Goal: Task Accomplishment & Management: Use online tool/utility

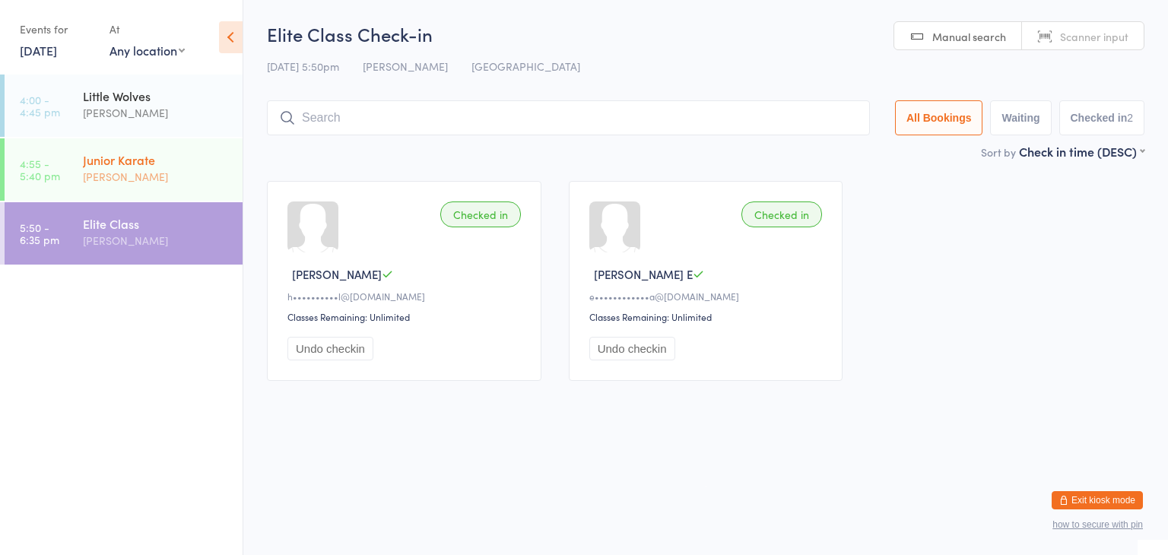
drag, startPoint x: 0, startPoint y: 0, endPoint x: 132, endPoint y: 157, distance: 205.6
click at [132, 157] on div "Junior Karate" at bounding box center [156, 159] width 147 height 17
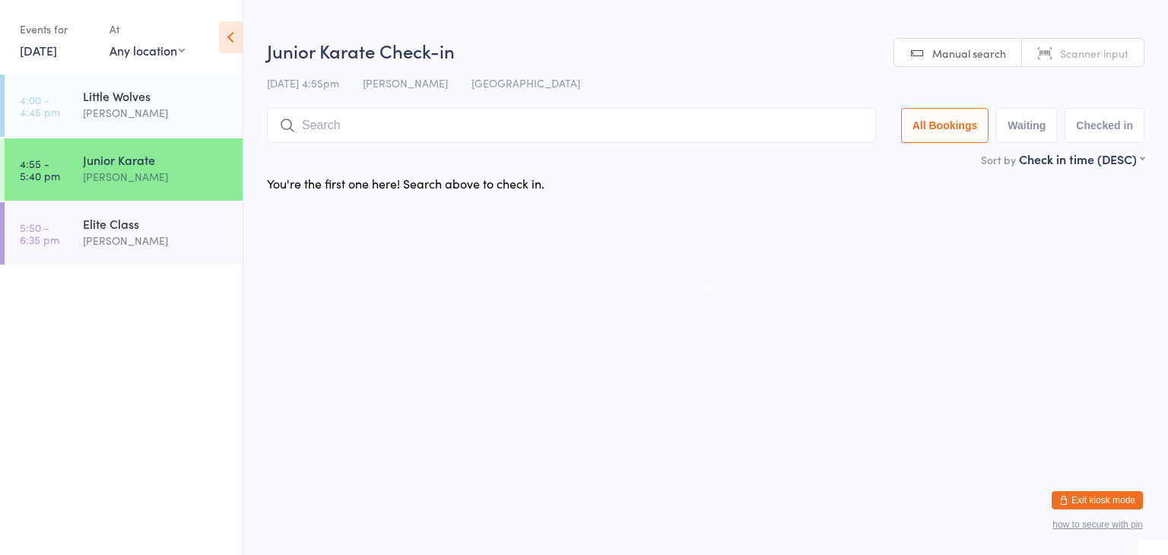
click at [311, 124] on input "search" at bounding box center [571, 125] width 609 height 35
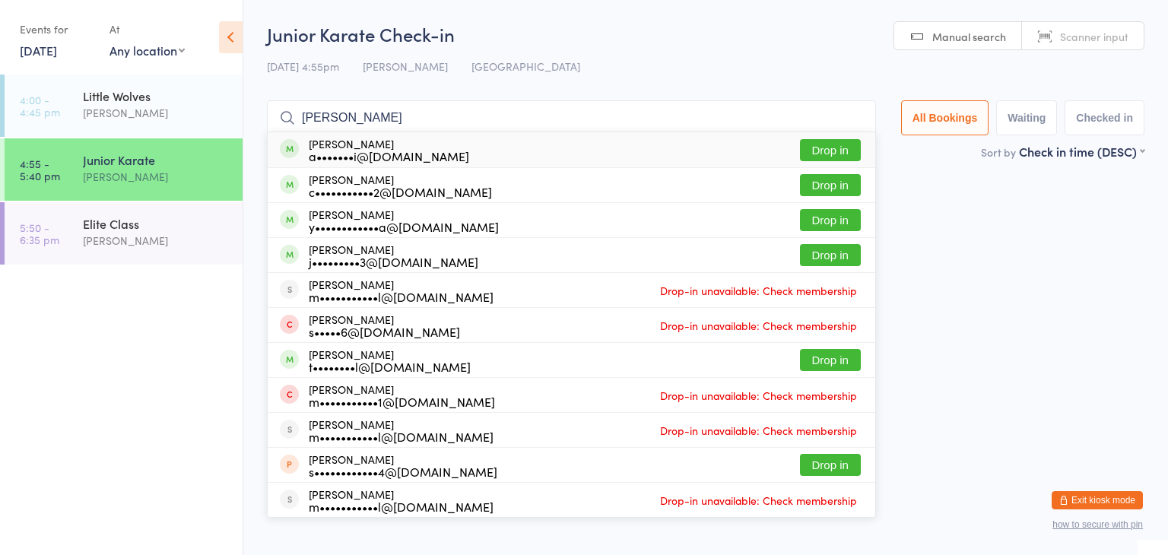
type input "[PERSON_NAME]"
click at [814, 142] on button "Drop in" at bounding box center [830, 150] width 61 height 22
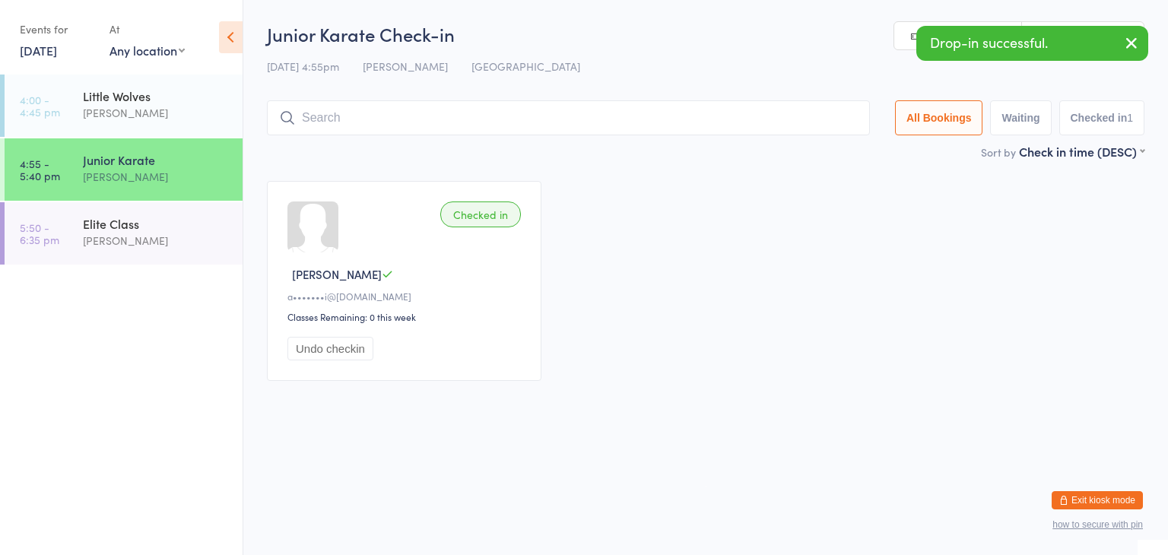
click at [742, 119] on input "search" at bounding box center [568, 117] width 603 height 35
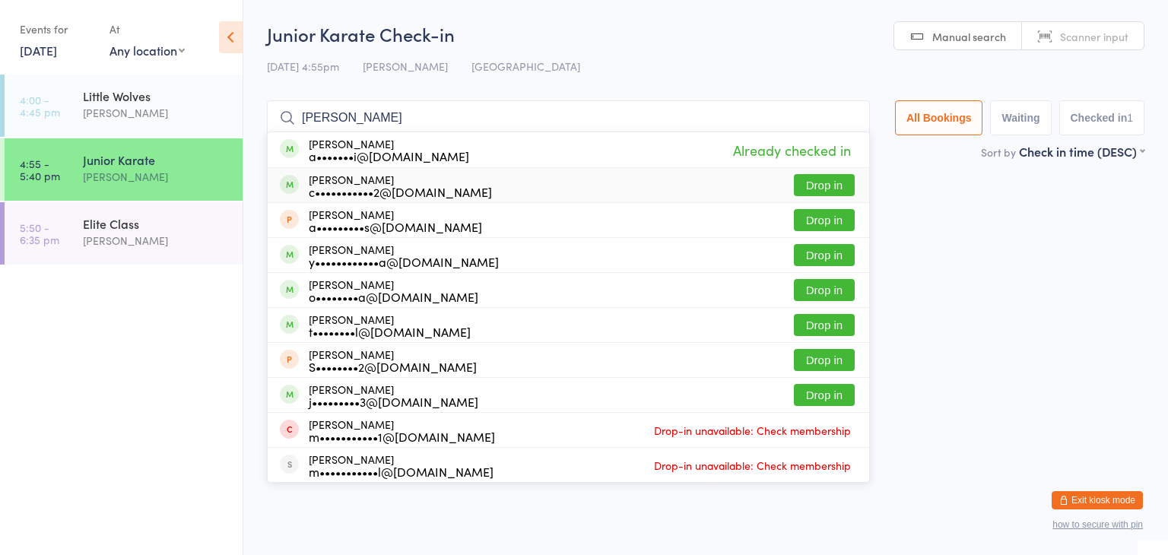
type input "[PERSON_NAME]"
click at [815, 181] on button "Drop in" at bounding box center [824, 185] width 61 height 22
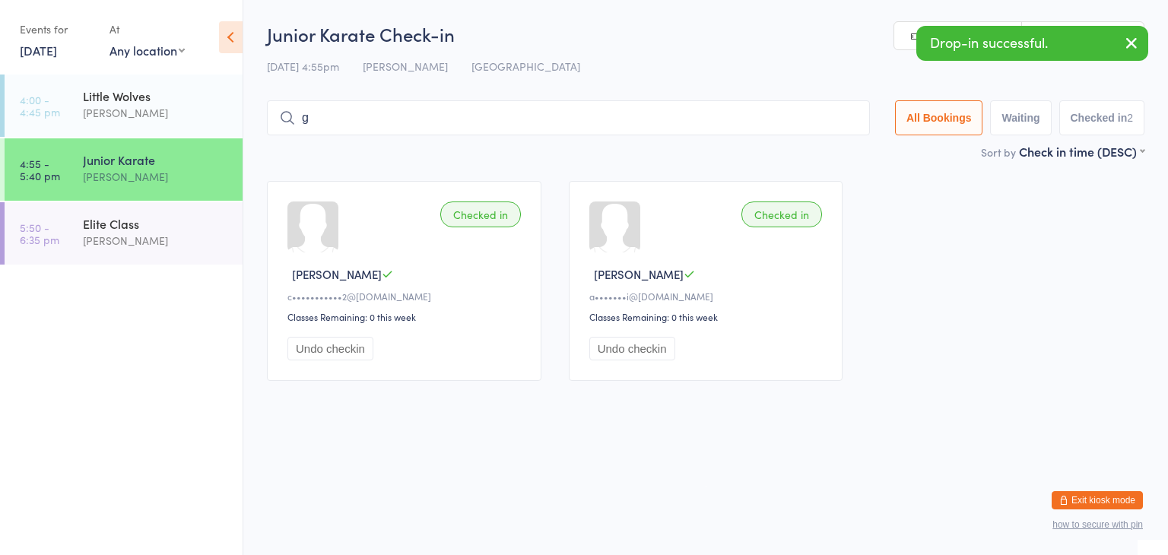
click at [765, 116] on input "g" at bounding box center [568, 117] width 603 height 35
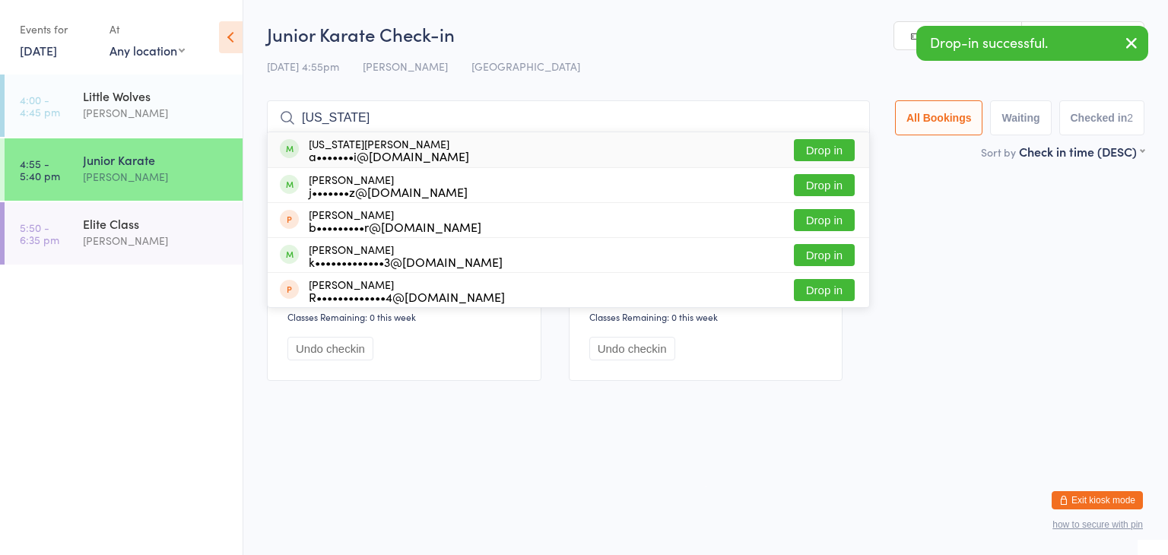
type input "georgia"
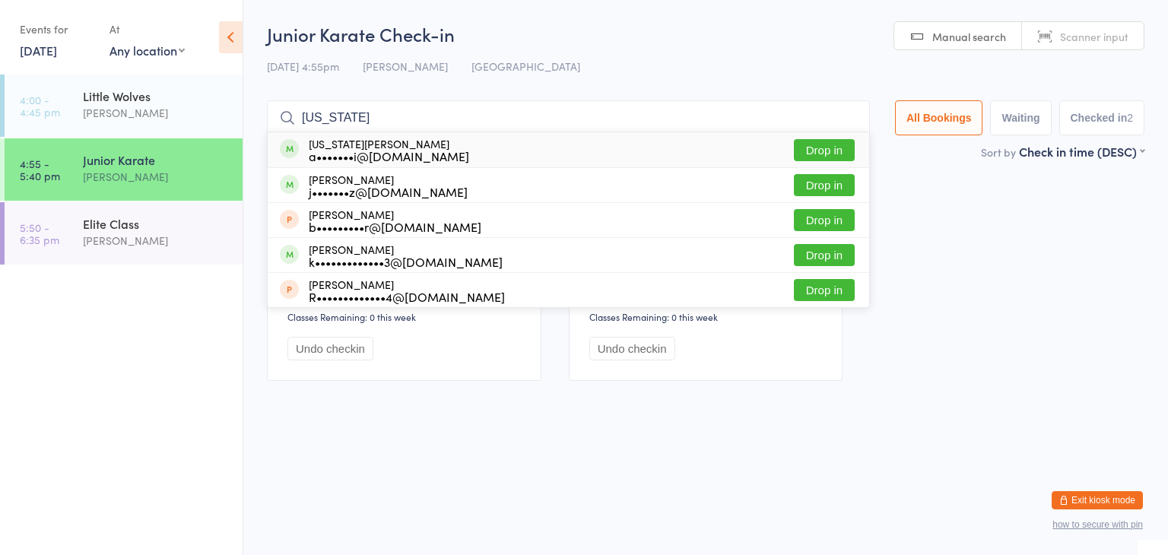
click at [817, 147] on button "Drop in" at bounding box center [824, 150] width 61 height 22
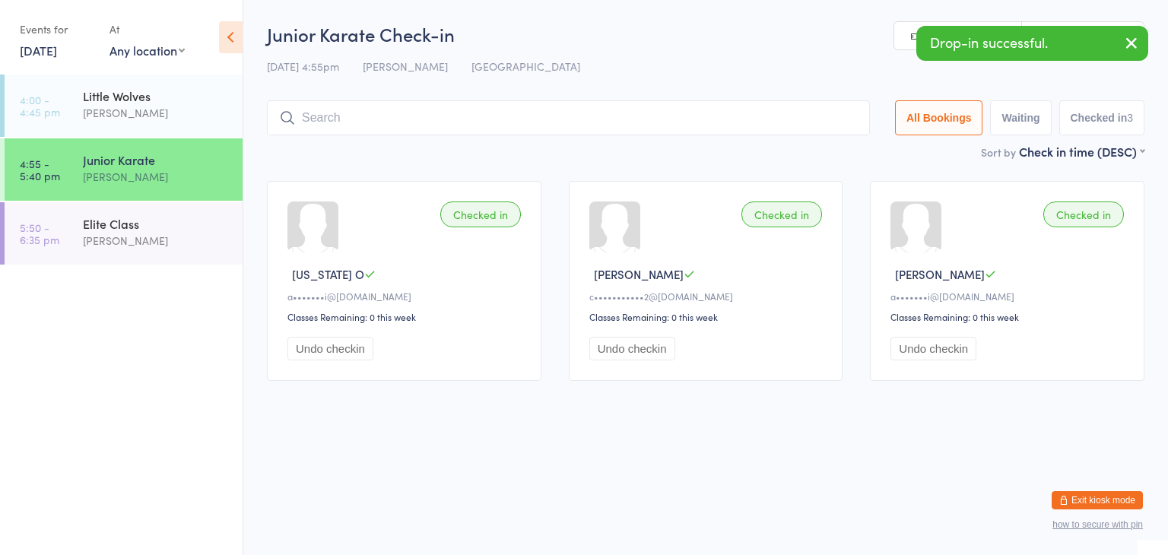
click at [1110, 503] on button "Exit kiosk mode" at bounding box center [1097, 500] width 91 height 18
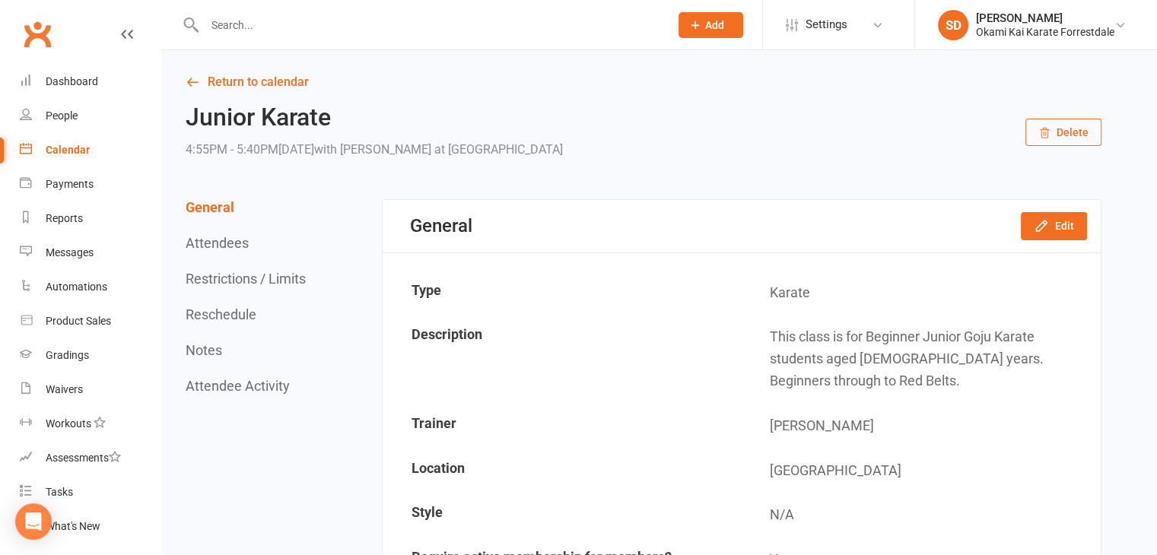
click at [372, 26] on input "text" at bounding box center [429, 24] width 459 height 21
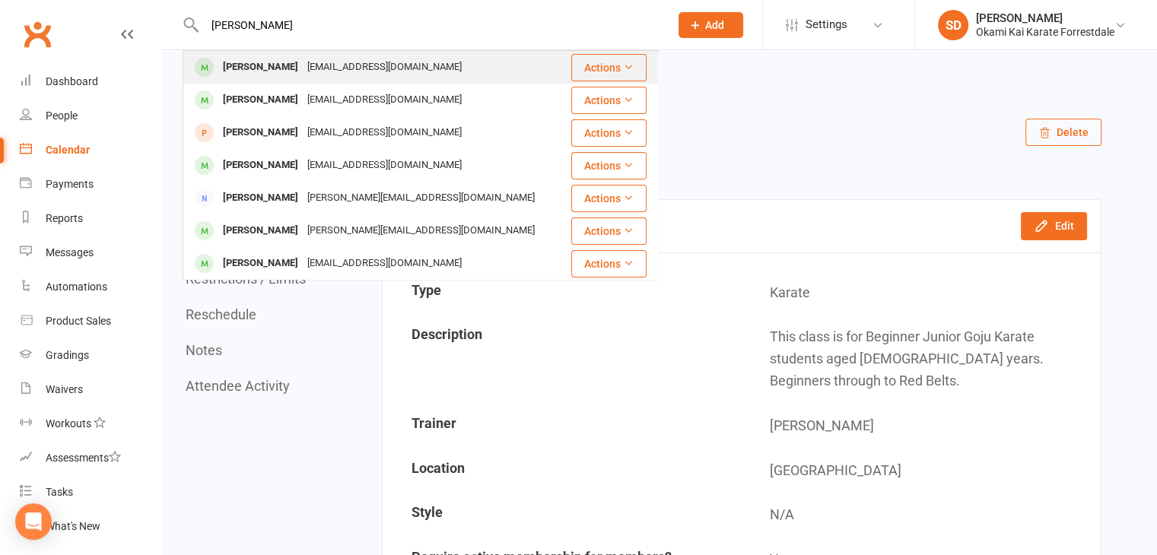
type input "[PERSON_NAME]"
click at [287, 65] on div "[PERSON_NAME]" at bounding box center [260, 67] width 84 height 22
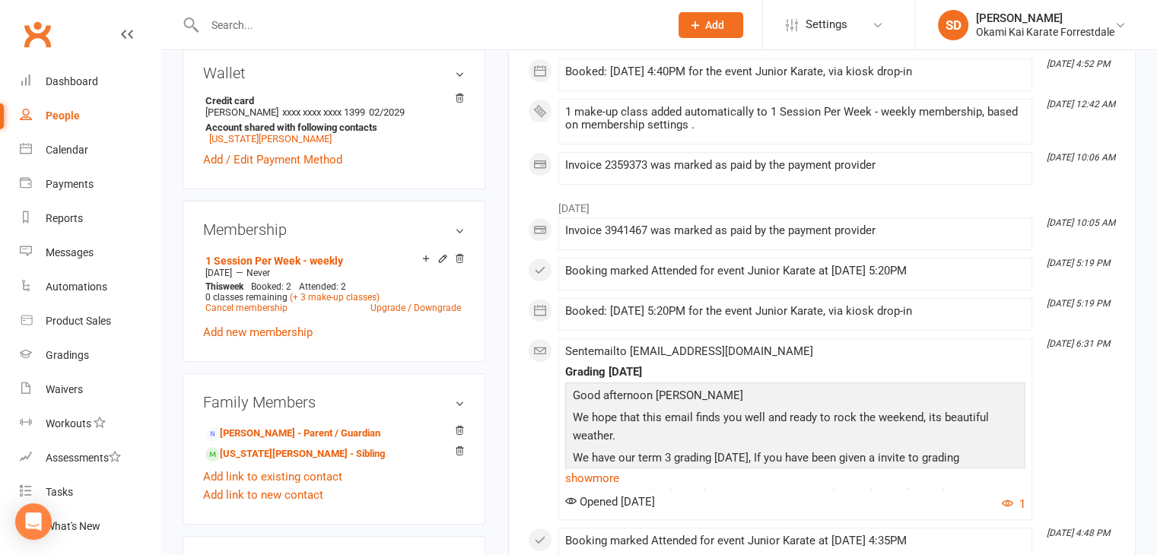
scroll to position [517, 0]
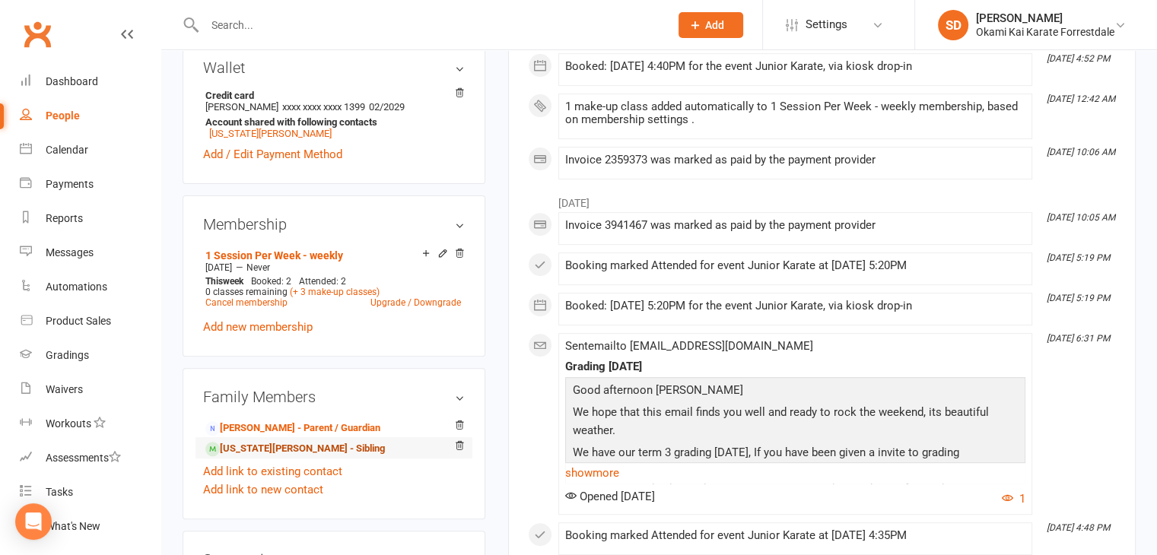
click at [259, 452] on link "Georgia Ophuis - Sibling" at bounding box center [294, 449] width 179 height 16
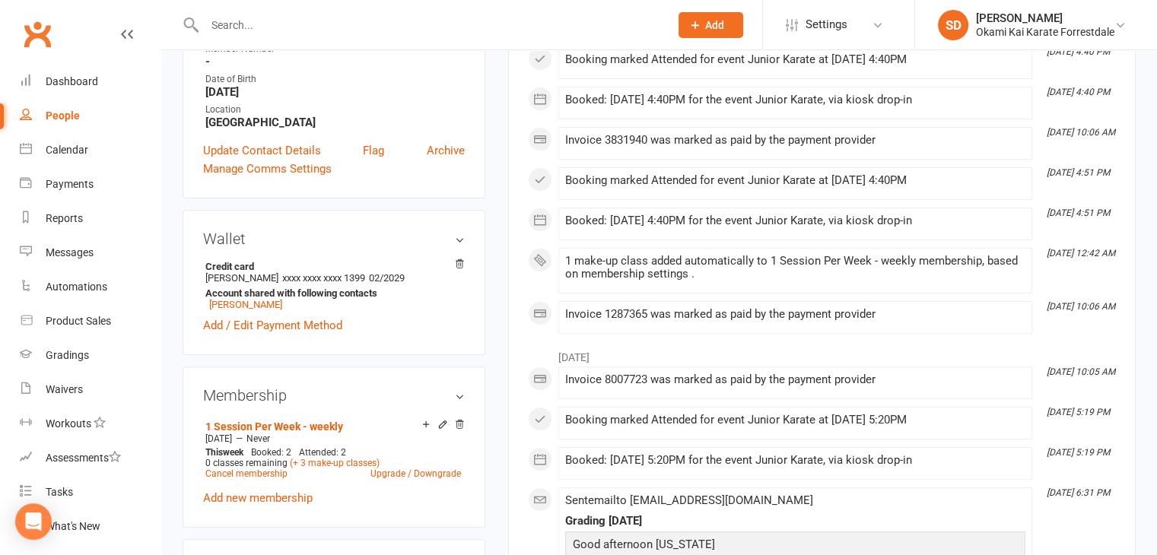
scroll to position [365, 0]
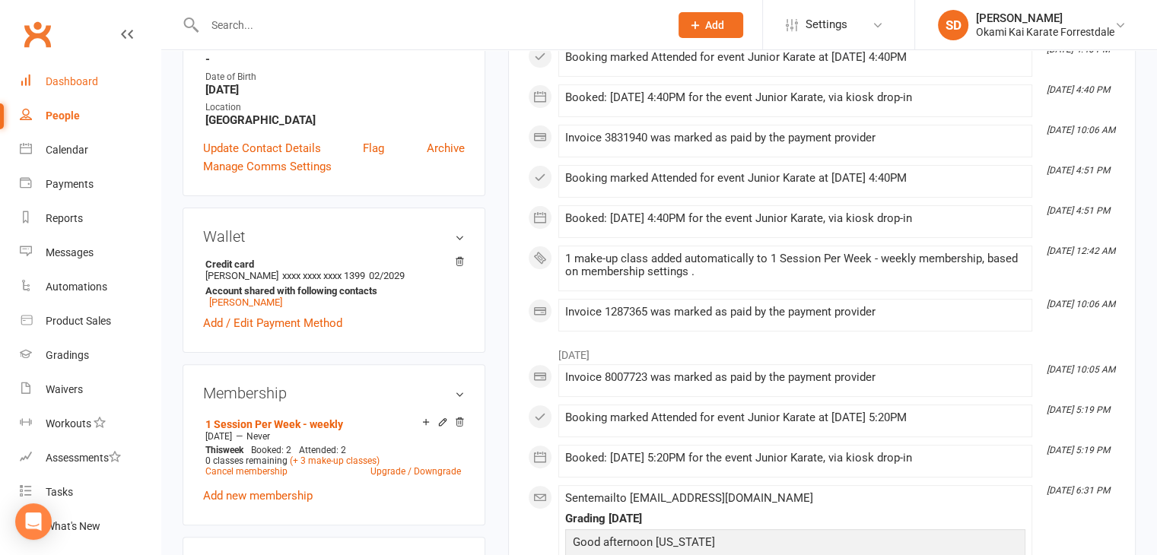
click at [84, 81] on div "Dashboard" at bounding box center [72, 81] width 52 height 12
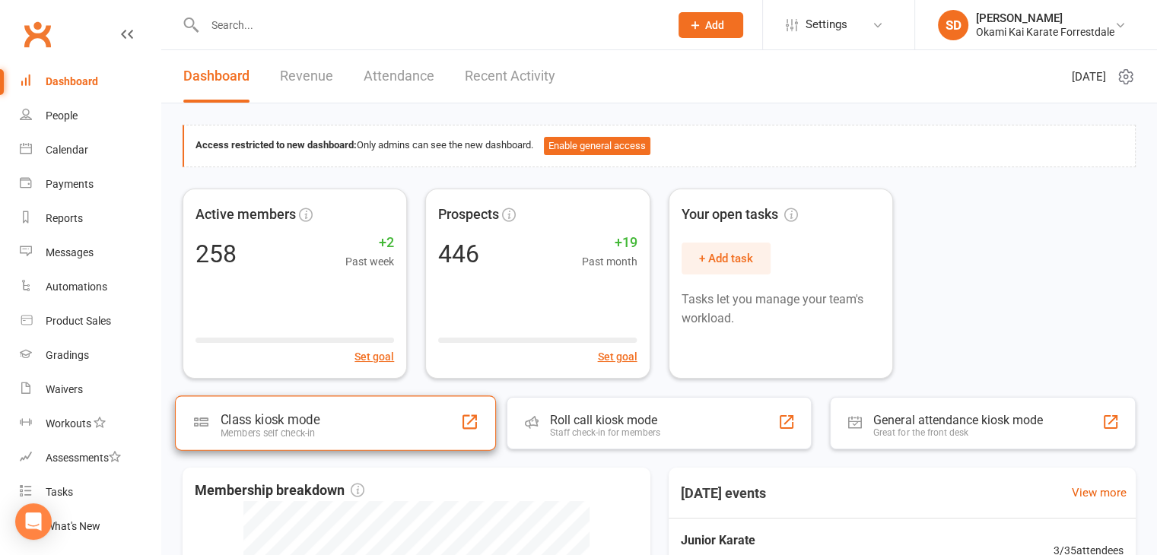
click at [370, 420] on div "Class kiosk mode Members self check-in" at bounding box center [335, 422] width 321 height 55
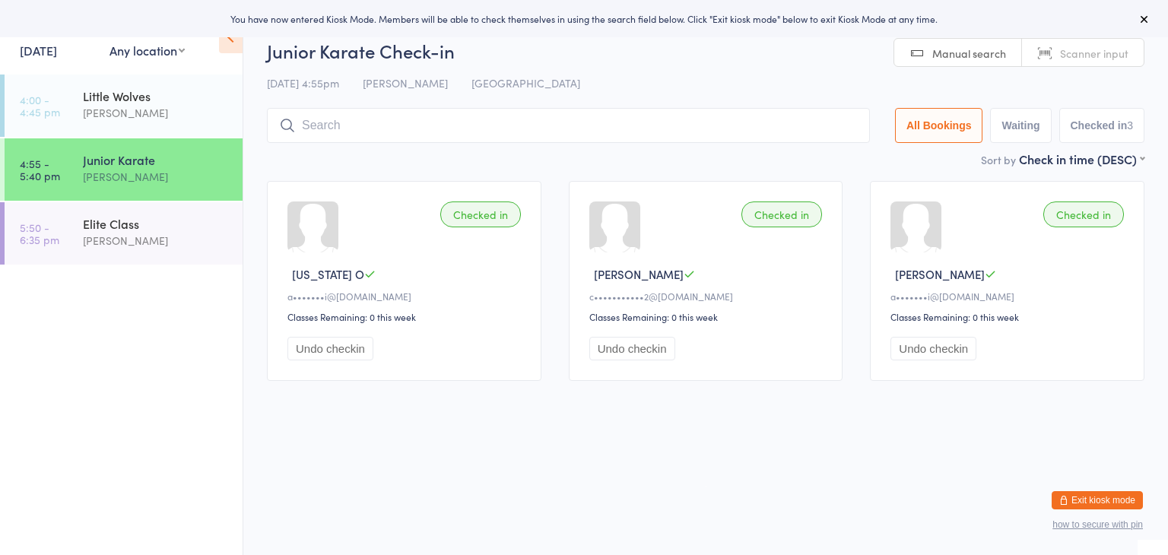
click at [430, 134] on input "search" at bounding box center [568, 125] width 603 height 35
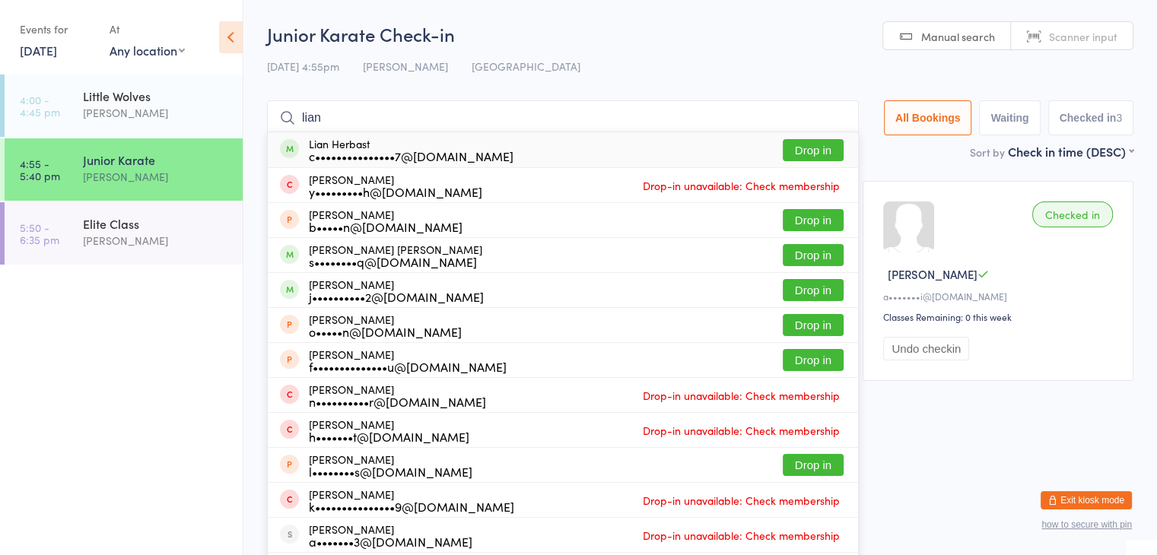
type input "lian"
click at [808, 143] on button "Drop in" at bounding box center [813, 150] width 61 height 22
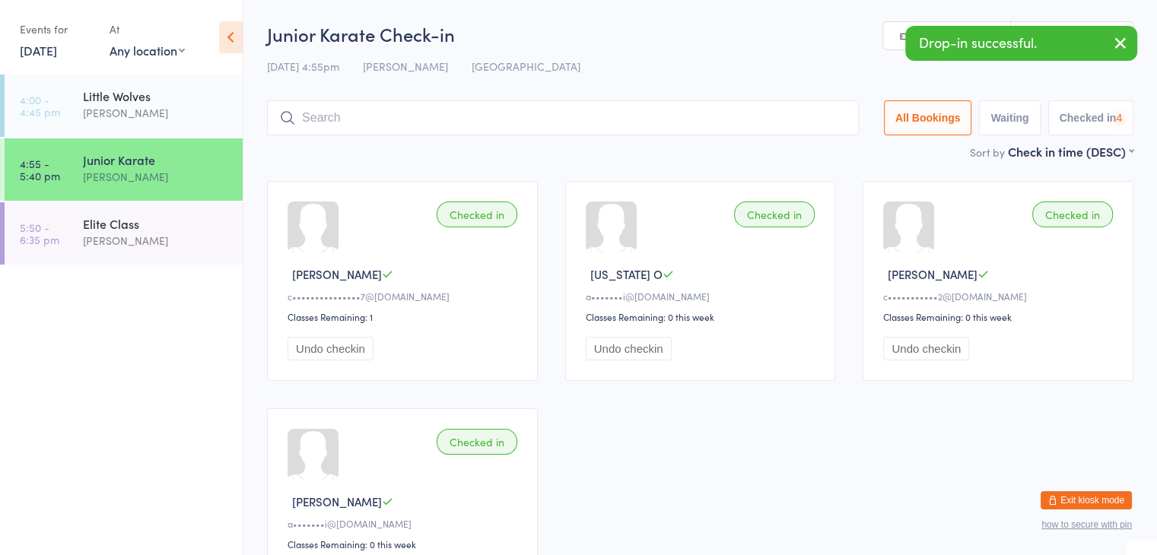
click at [790, 111] on input "search" at bounding box center [563, 117] width 592 height 35
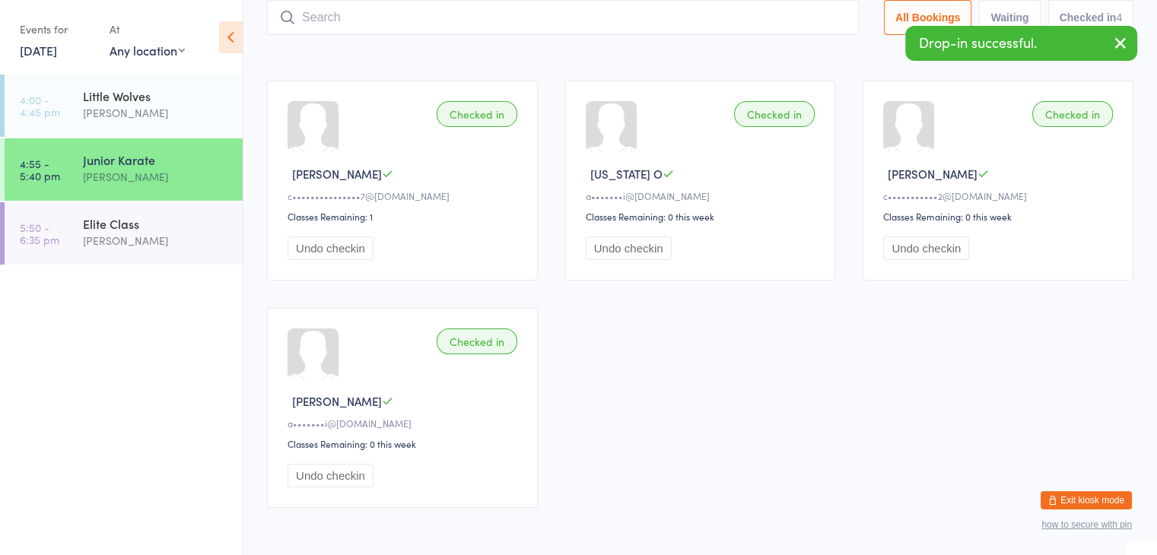
scroll to position [100, 0]
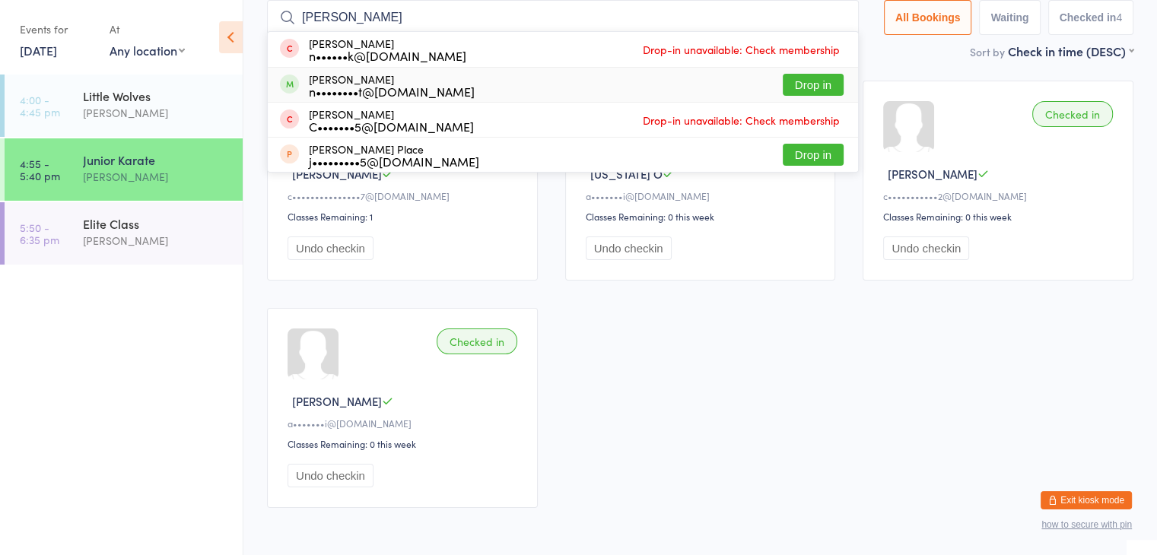
type input "amellia"
click at [815, 80] on button "Drop in" at bounding box center [813, 85] width 61 height 22
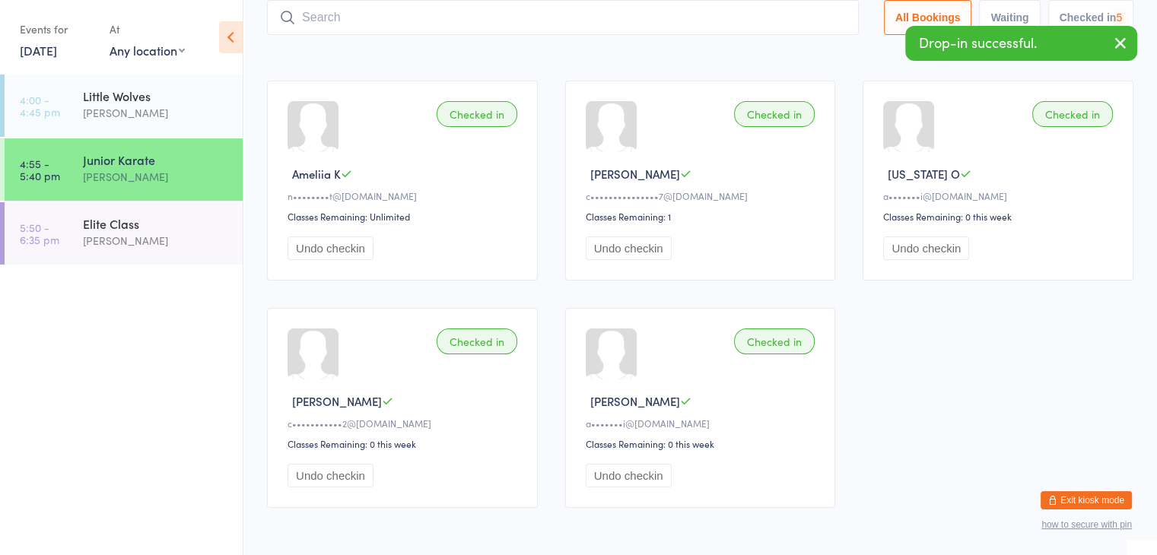
click at [786, 21] on input "search" at bounding box center [563, 17] width 592 height 35
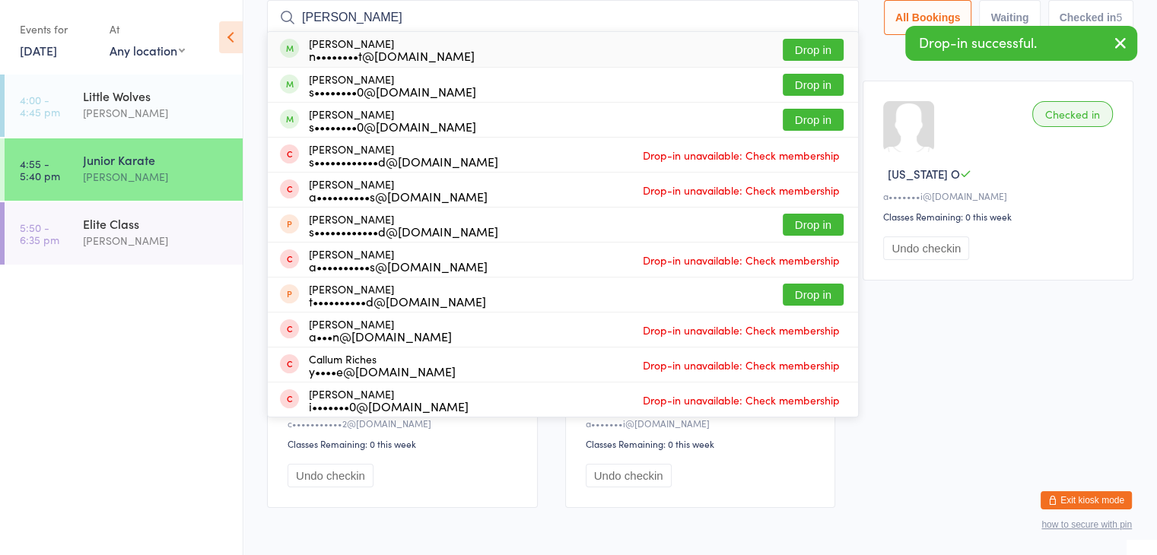
type input "Richard"
click at [811, 45] on button "Drop in" at bounding box center [813, 50] width 61 height 22
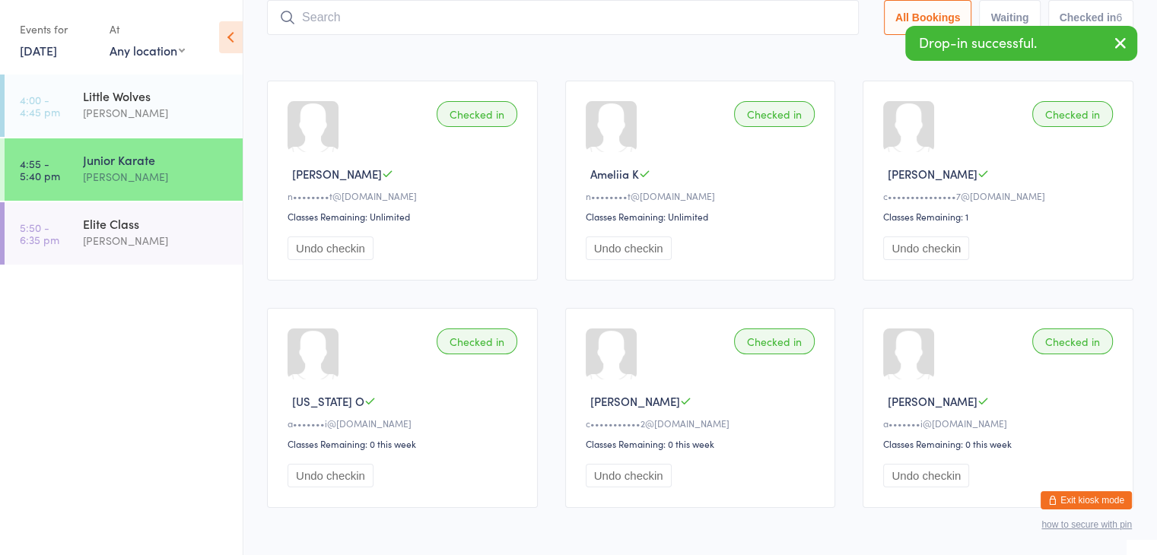
click at [790, 18] on input "search" at bounding box center [563, 17] width 592 height 35
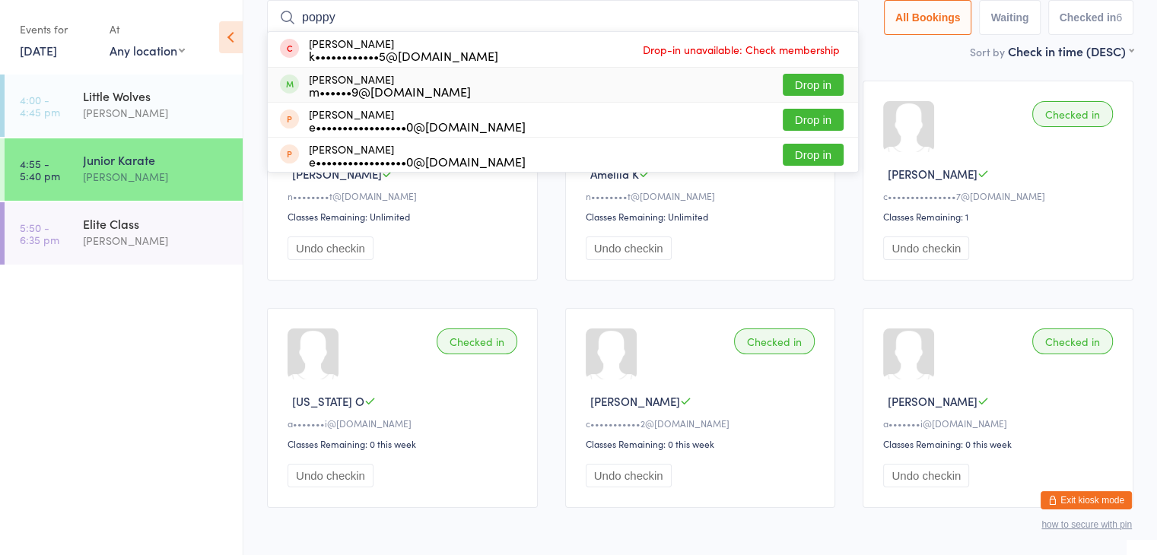
type input "poppy"
click at [804, 84] on button "Drop in" at bounding box center [813, 85] width 61 height 22
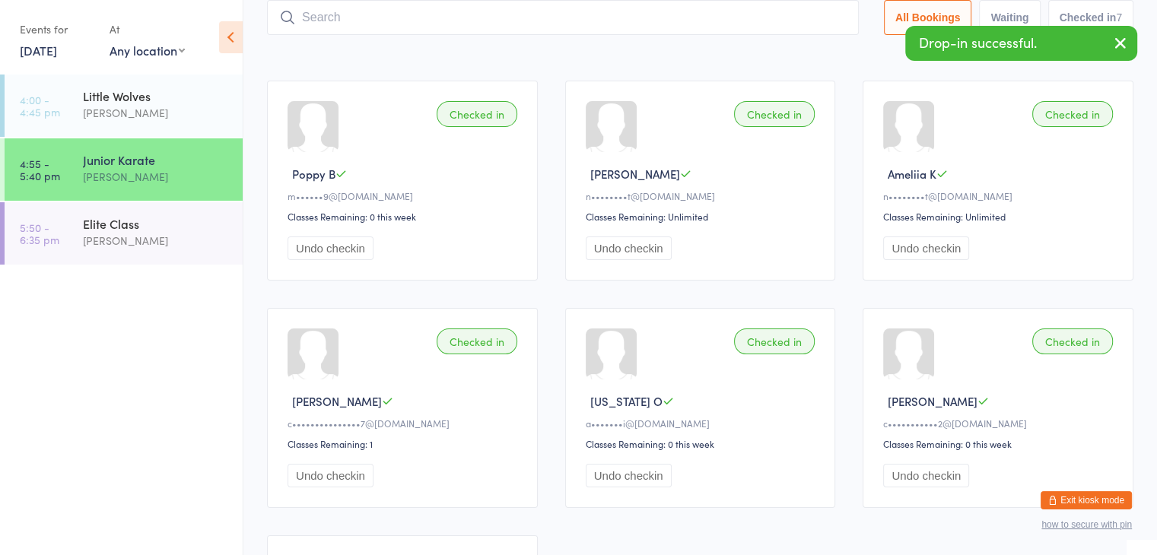
click at [779, 12] on input "search" at bounding box center [563, 17] width 592 height 35
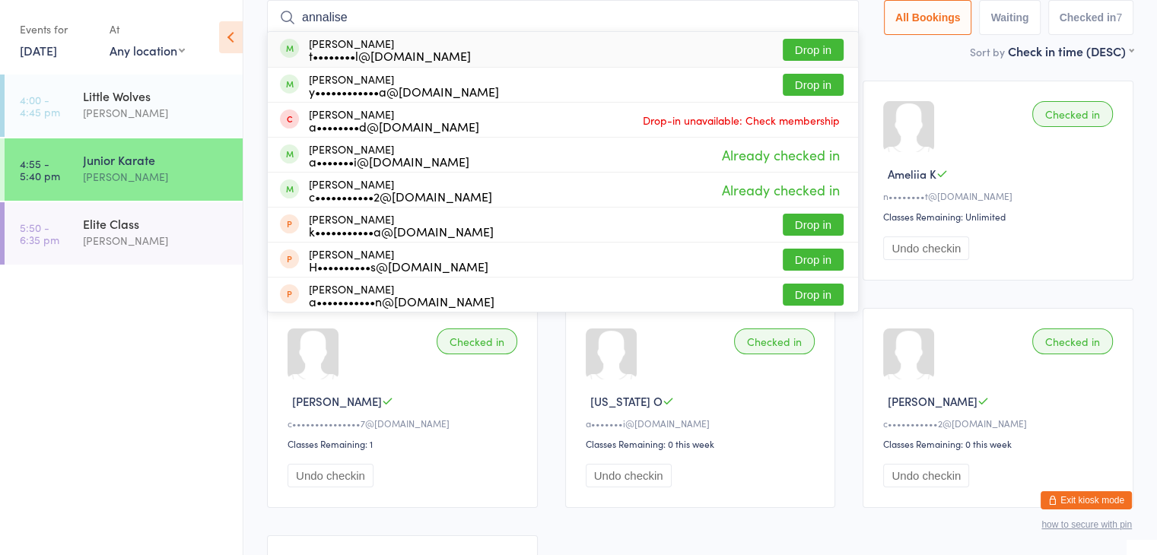
type input "annalise"
click at [809, 51] on button "Drop in" at bounding box center [813, 50] width 61 height 22
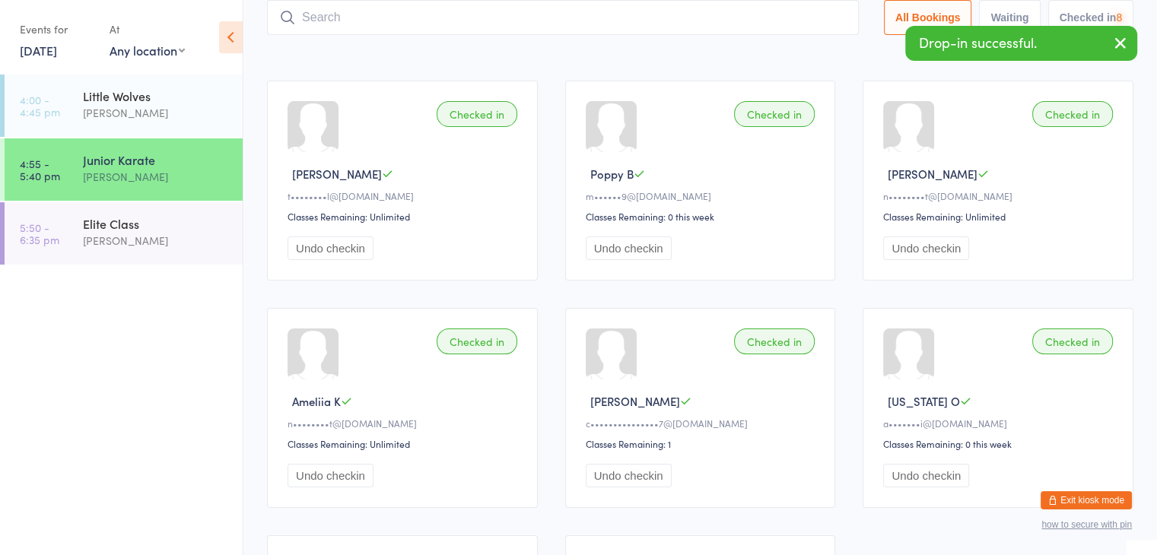
click at [785, 22] on input "search" at bounding box center [563, 17] width 592 height 35
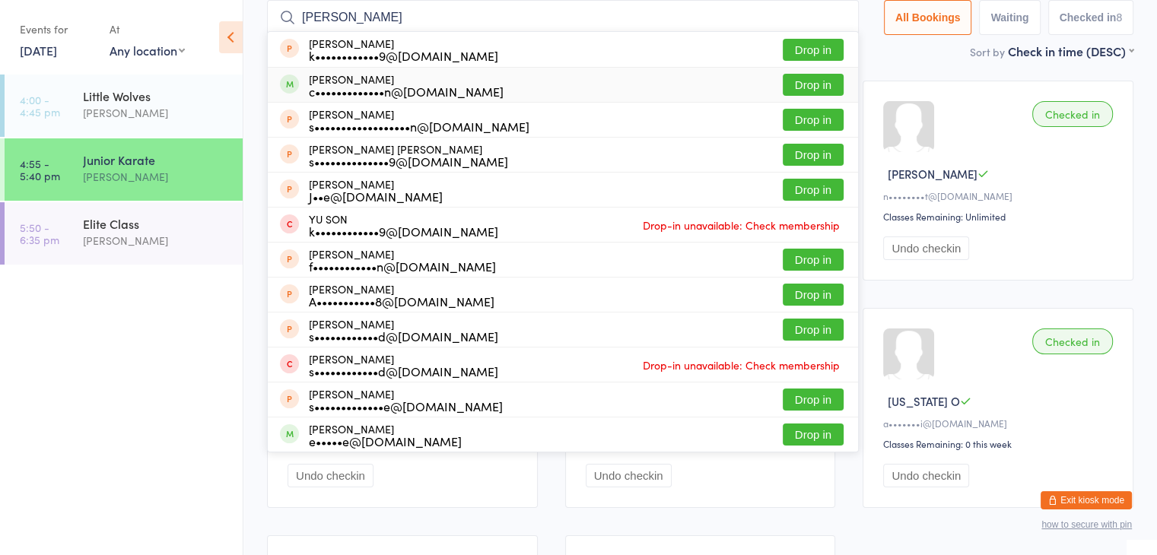
type input "hudson"
click at [803, 78] on button "Drop in" at bounding box center [813, 85] width 61 height 22
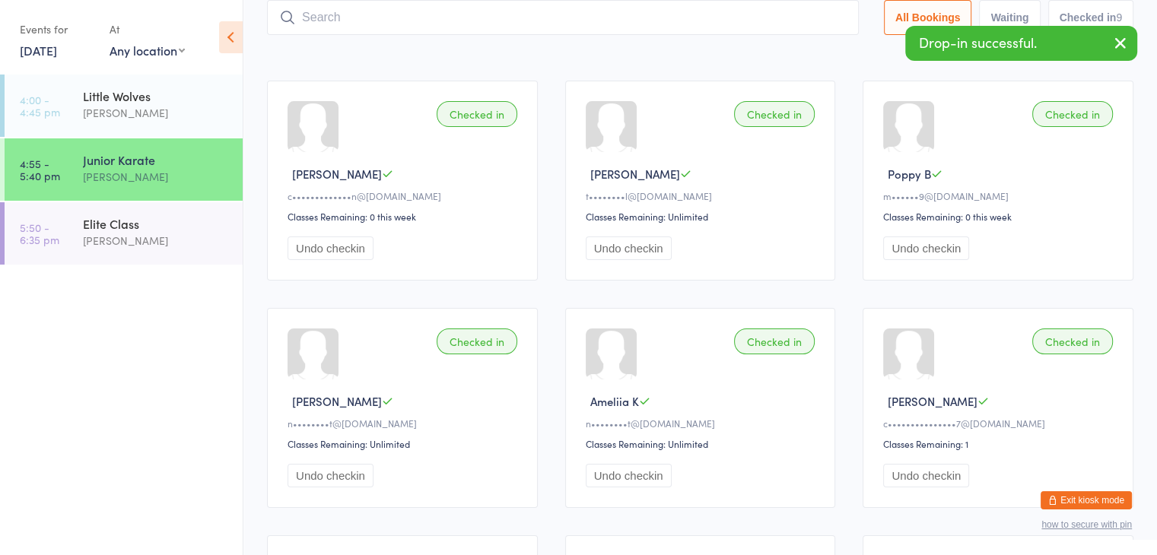
click at [783, 20] on input "search" at bounding box center [563, 17] width 592 height 35
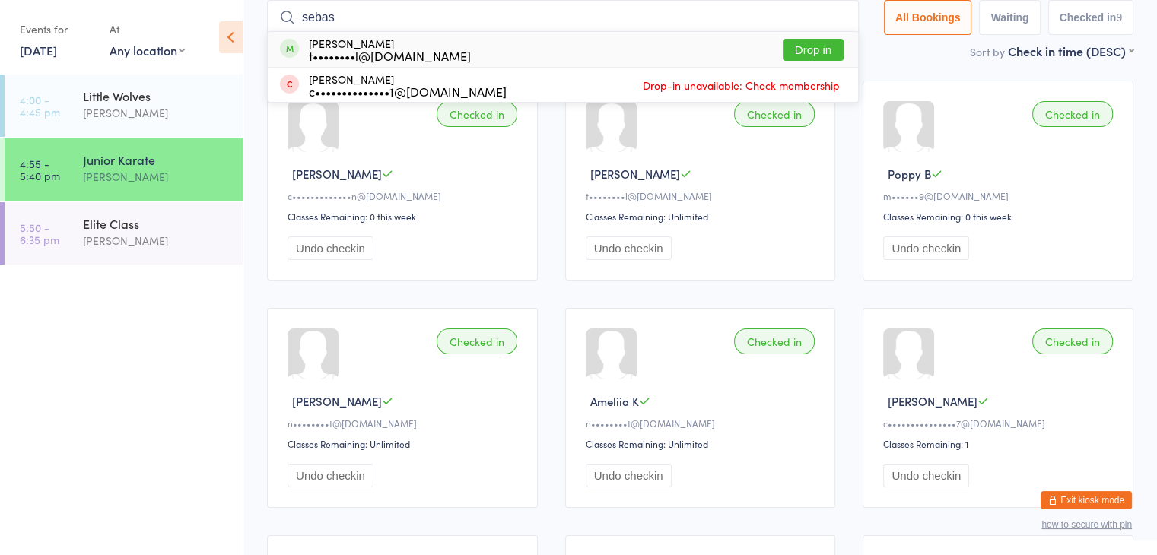
type input "sebas"
click at [806, 44] on button "Drop in" at bounding box center [813, 50] width 61 height 22
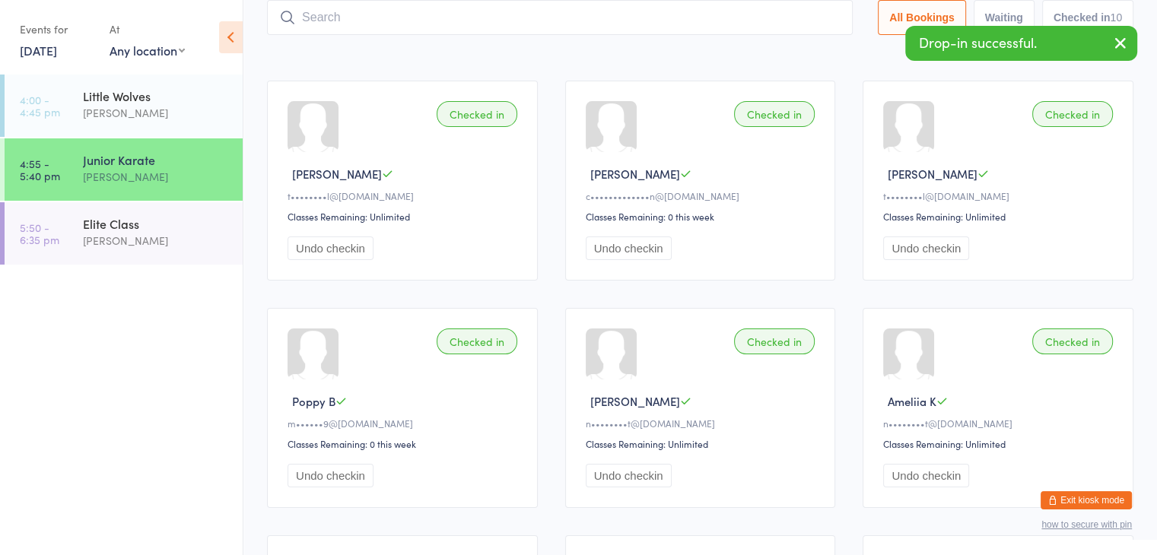
click at [786, 19] on input "search" at bounding box center [560, 17] width 586 height 35
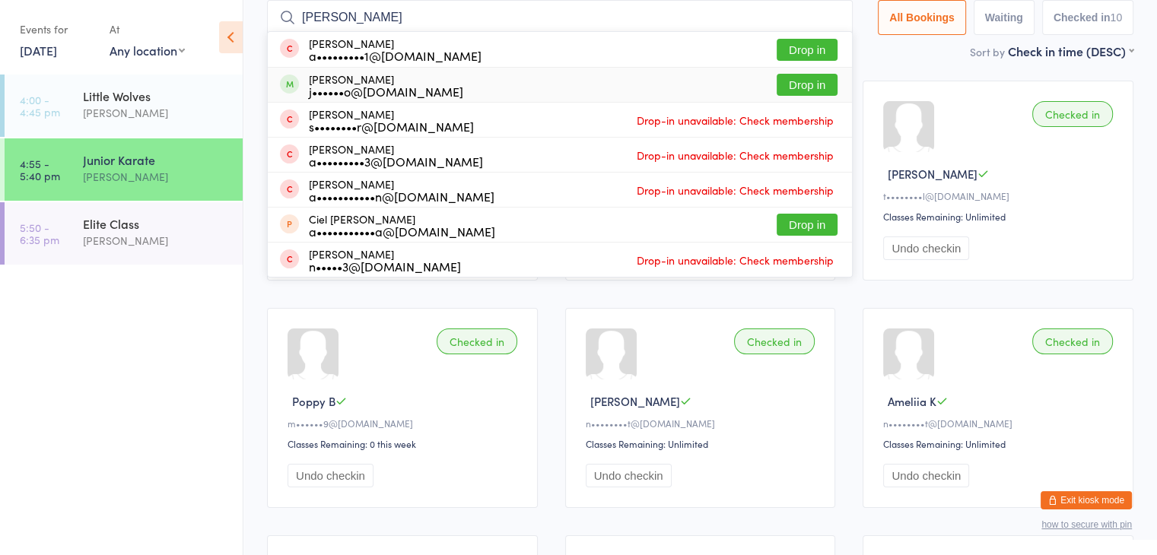
type input "daniel"
click at [809, 87] on button "Drop in" at bounding box center [806, 85] width 61 height 22
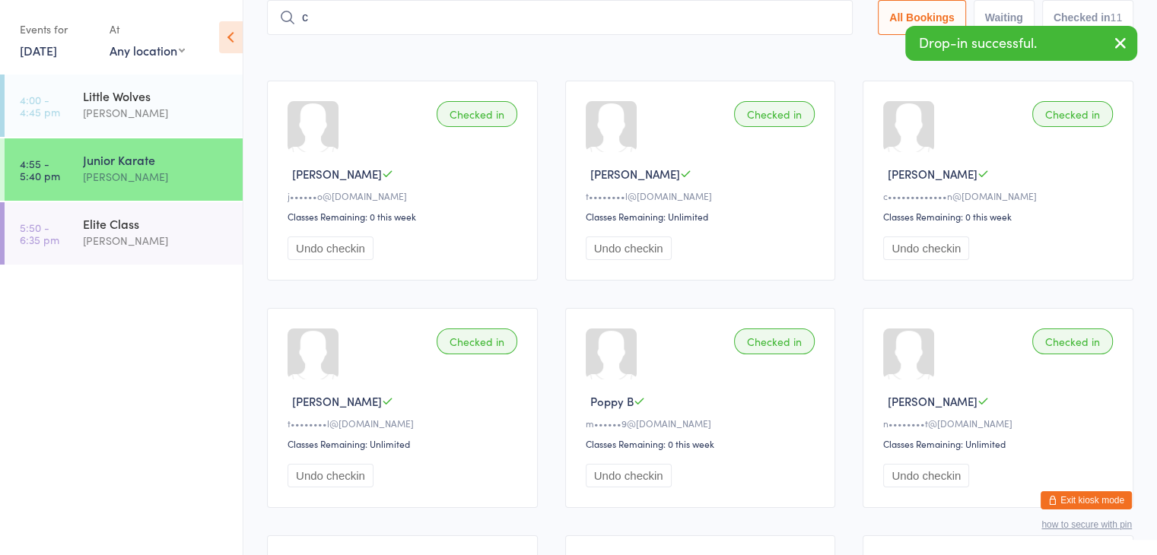
click at [786, 21] on input "c" at bounding box center [560, 17] width 586 height 35
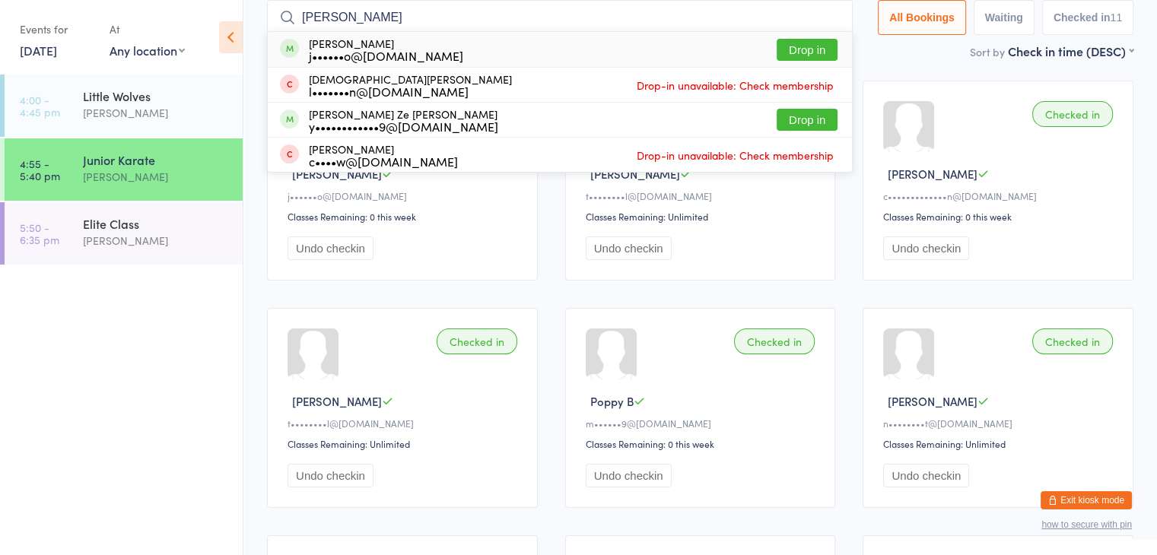
type input "christopher"
click at [797, 45] on button "Drop in" at bounding box center [806, 50] width 61 height 22
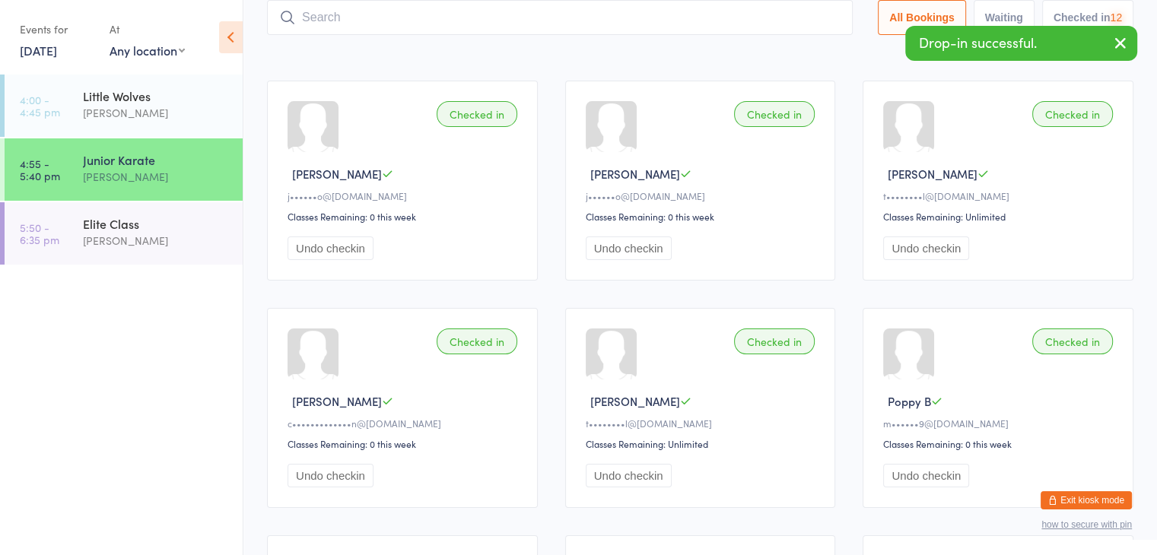
click at [786, 17] on input "search" at bounding box center [560, 17] width 586 height 35
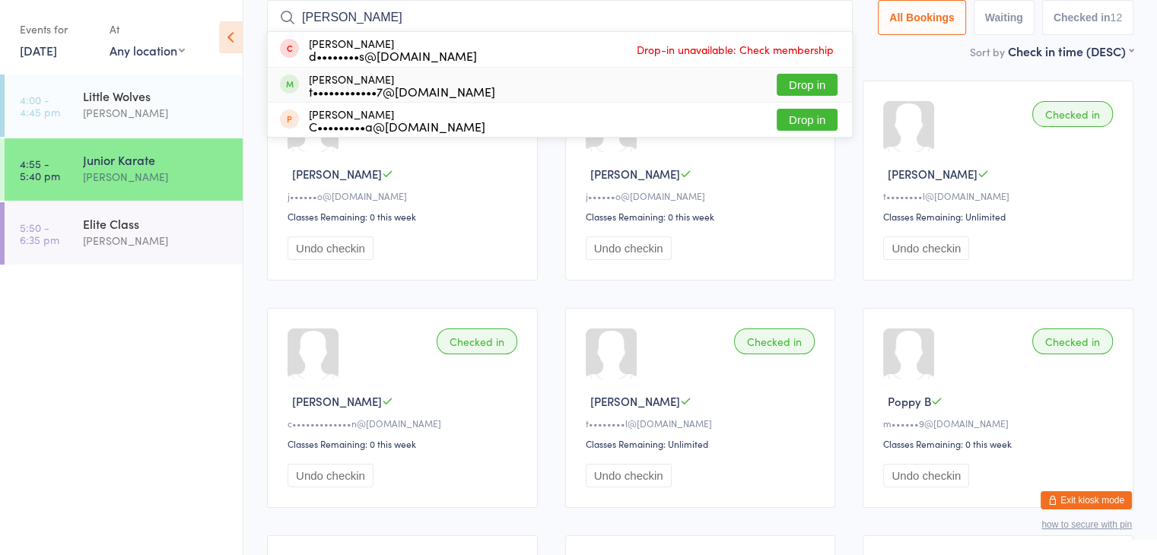
type input "hazel"
click at [809, 83] on button "Drop in" at bounding box center [806, 85] width 61 height 22
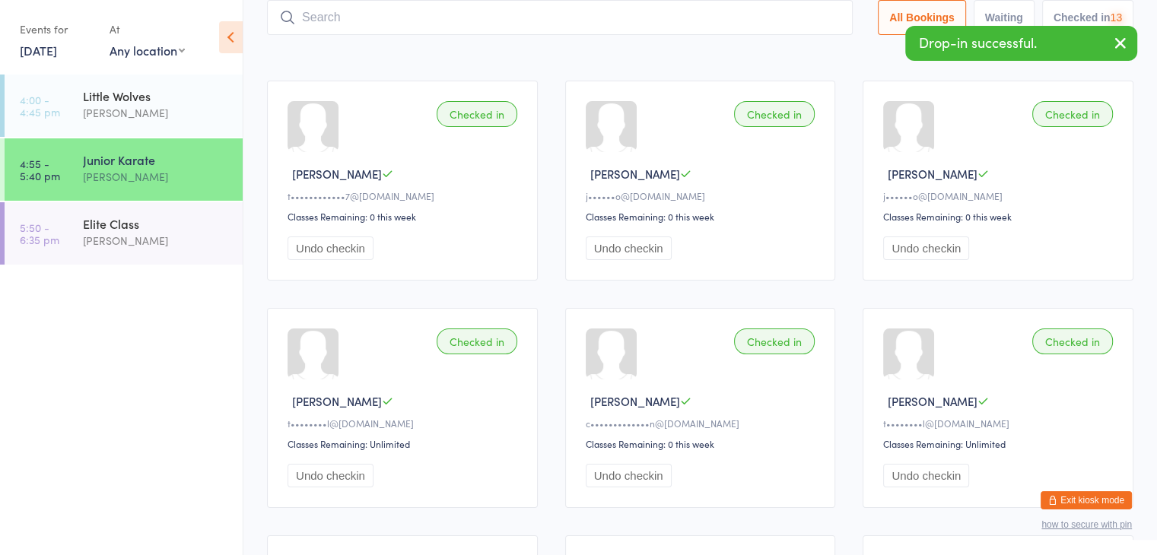
click at [776, 15] on input "search" at bounding box center [560, 17] width 586 height 35
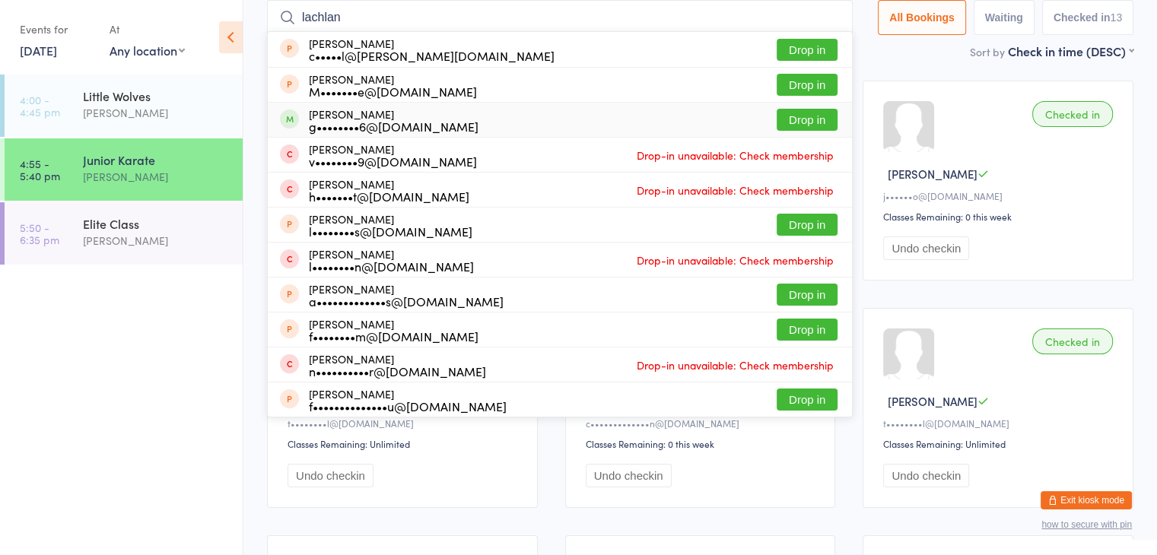
type input "lachlan"
click at [795, 116] on button "Drop in" at bounding box center [806, 120] width 61 height 22
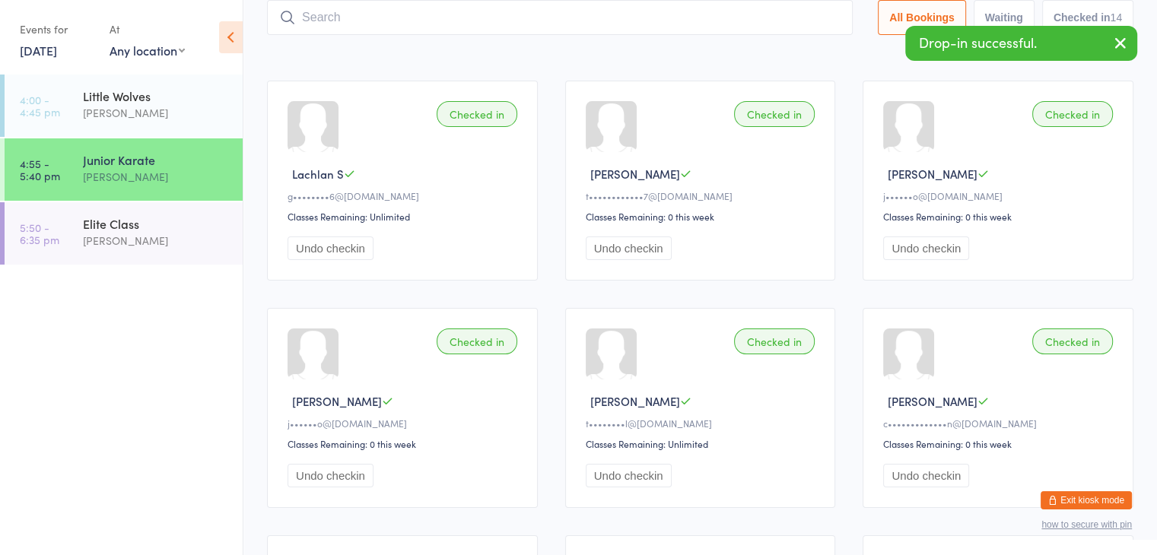
click at [779, 25] on input "search" at bounding box center [560, 17] width 586 height 35
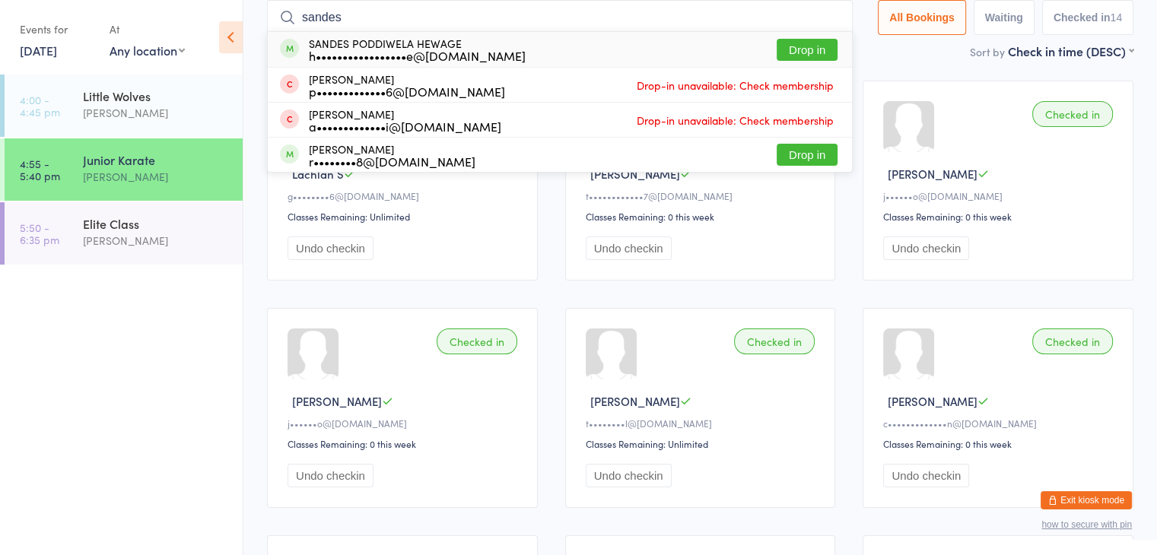
type input "sandes"
click at [799, 46] on button "Drop in" at bounding box center [806, 50] width 61 height 22
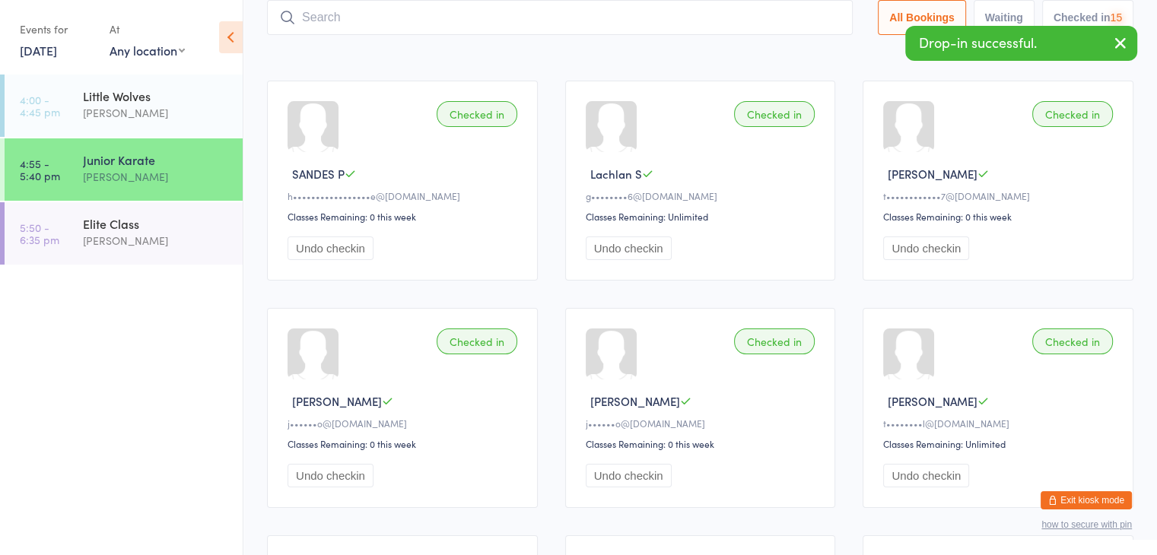
click at [782, 15] on input "search" at bounding box center [560, 17] width 586 height 35
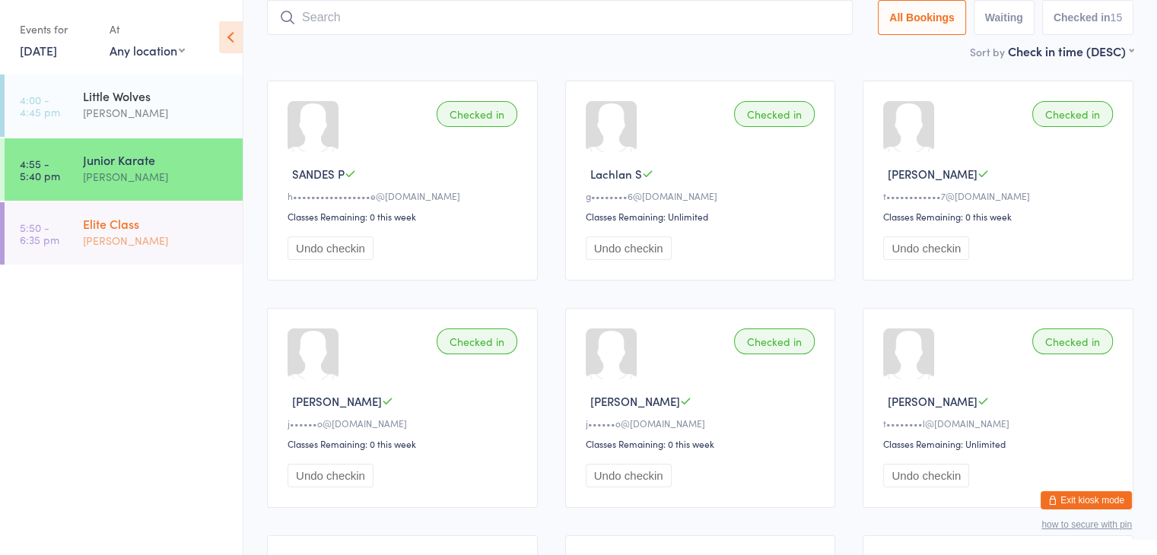
click at [233, 244] on div "Elite Class Sonya Del Carlo" at bounding box center [163, 232] width 160 height 60
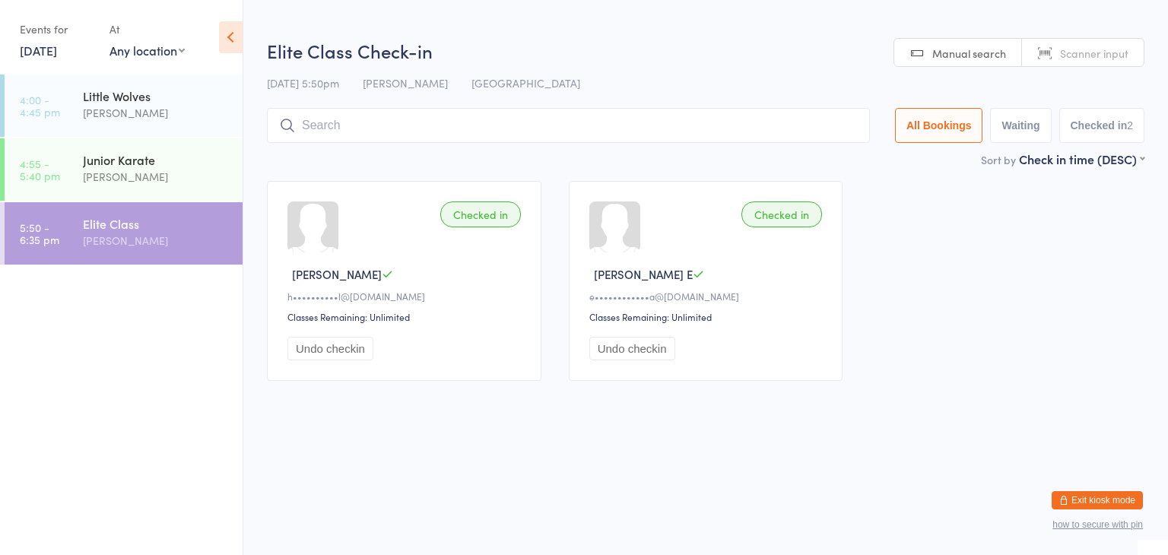
click at [350, 122] on input "search" at bounding box center [568, 125] width 603 height 35
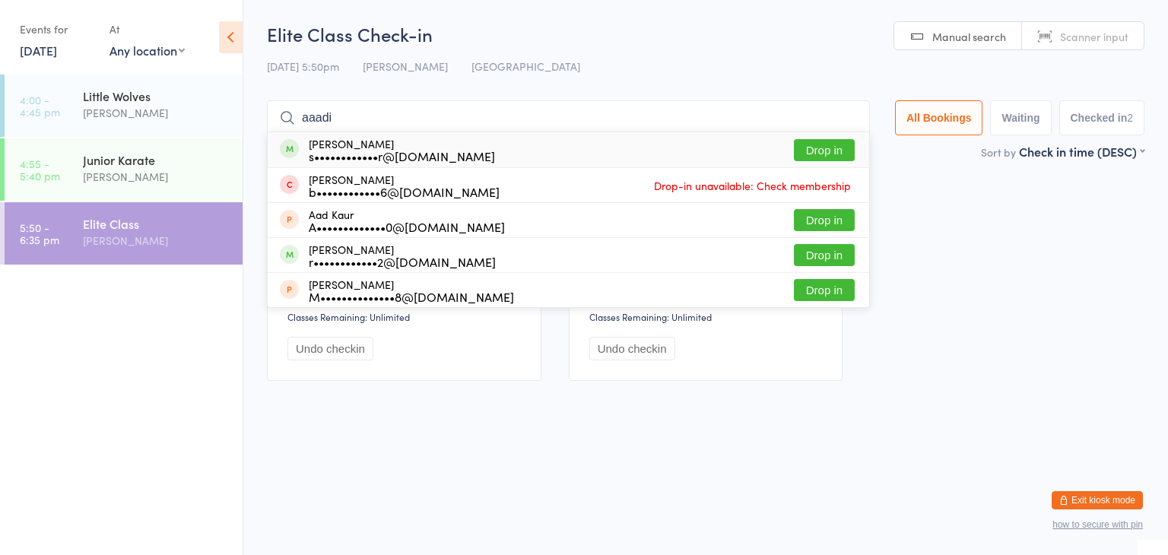
type input "aaadi"
click at [808, 146] on button "Drop in" at bounding box center [824, 150] width 61 height 22
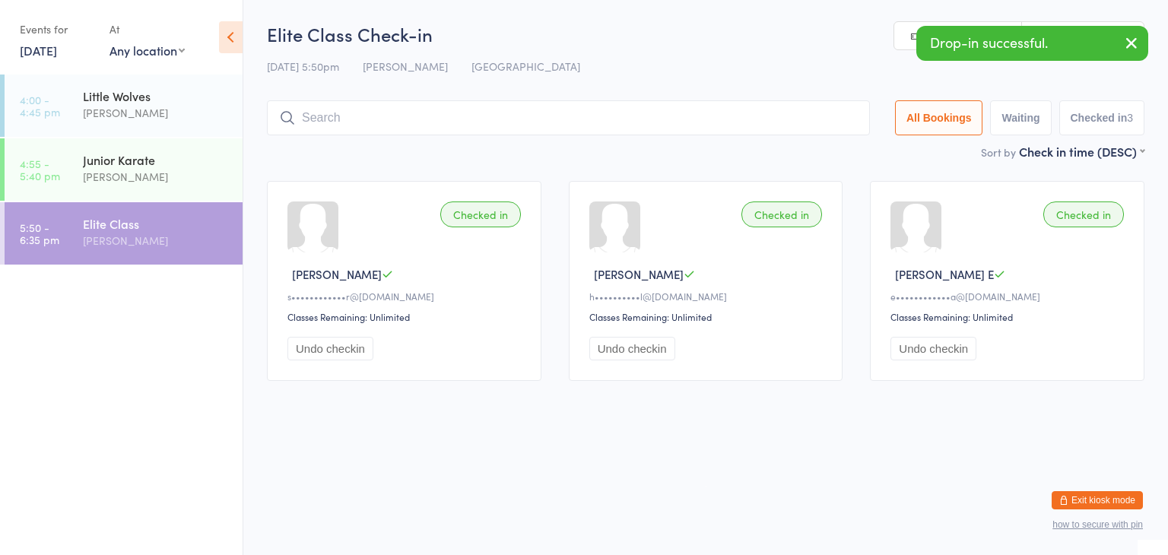
click at [761, 117] on input "search" at bounding box center [568, 117] width 603 height 35
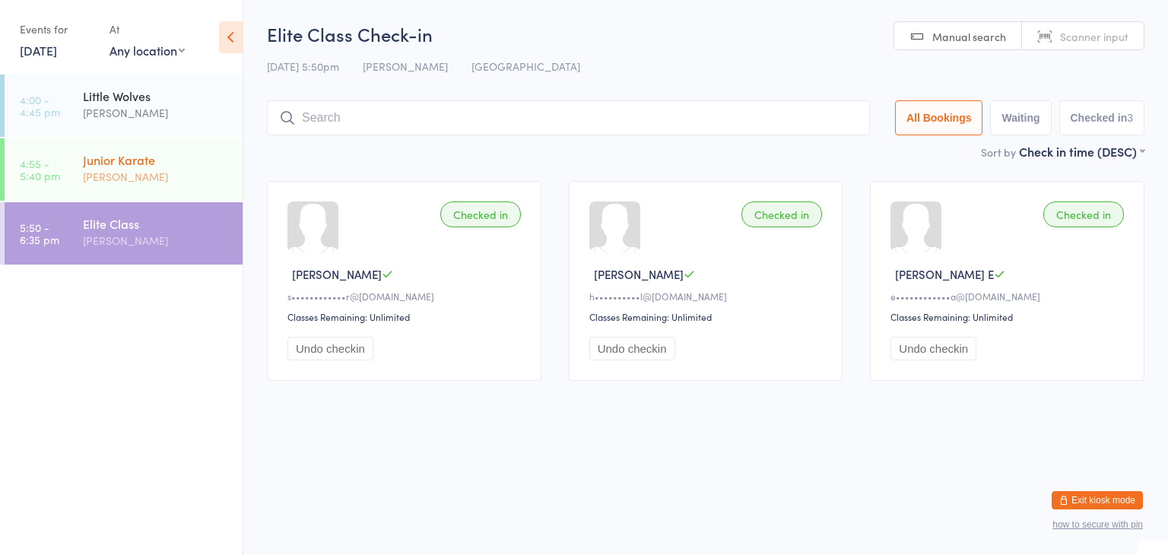
click at [193, 178] on div "[PERSON_NAME]" at bounding box center [156, 176] width 147 height 17
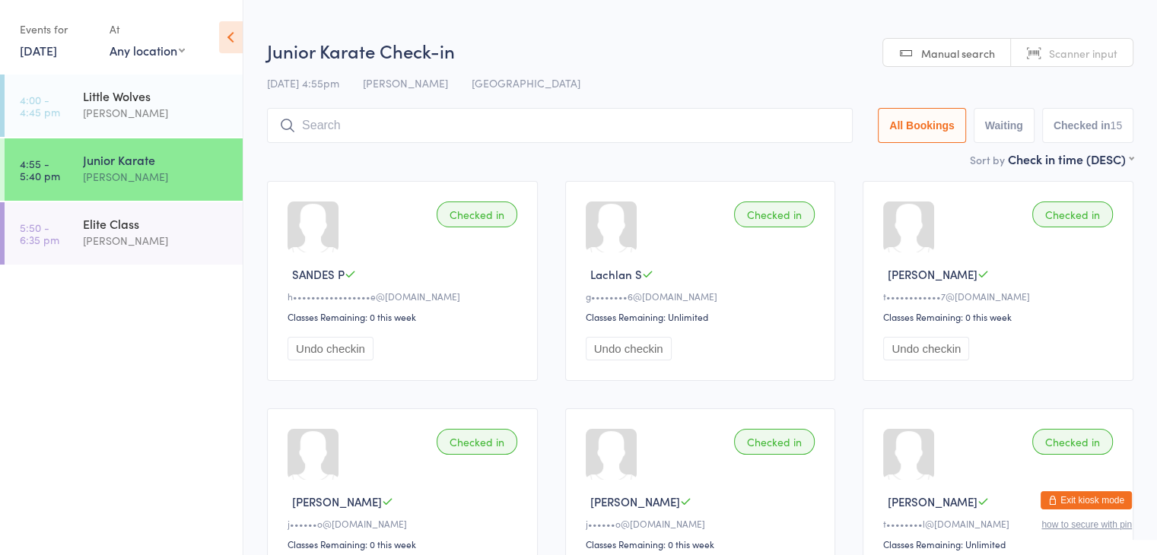
click at [357, 122] on input "search" at bounding box center [560, 125] width 586 height 35
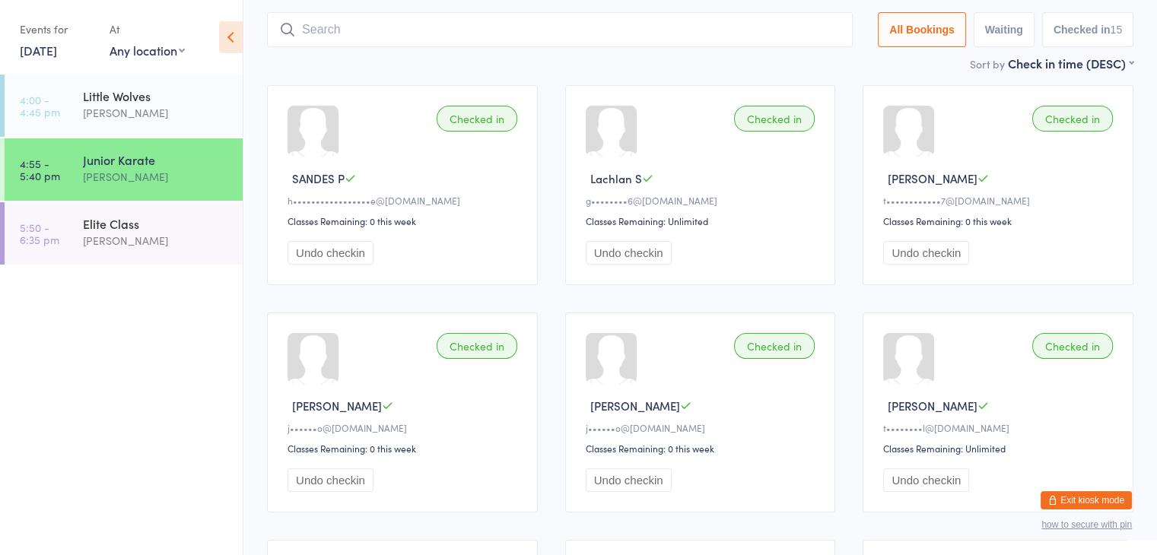
scroll to position [109, 0]
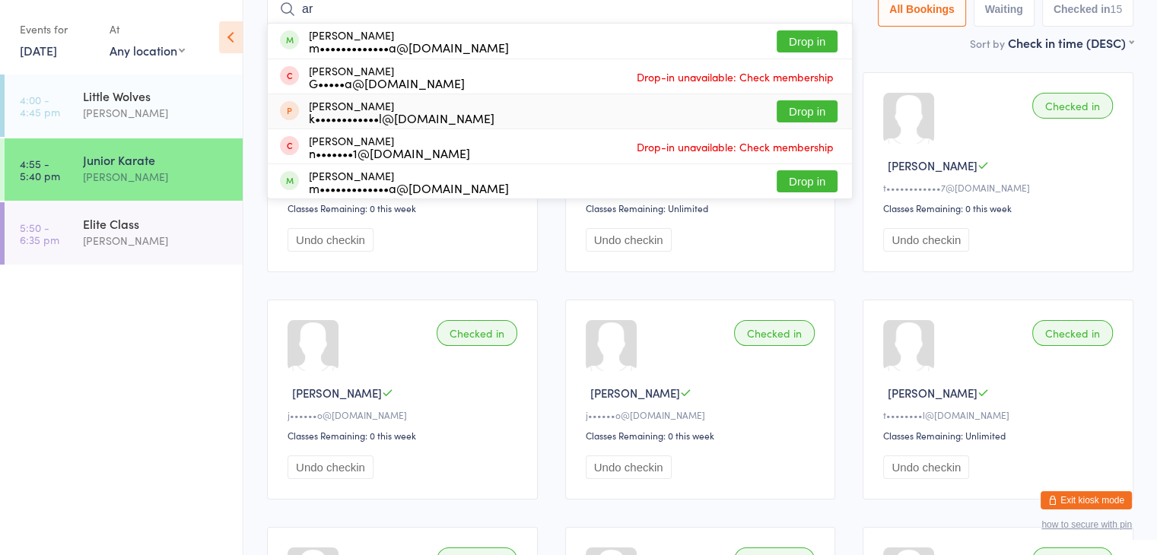
type input "a"
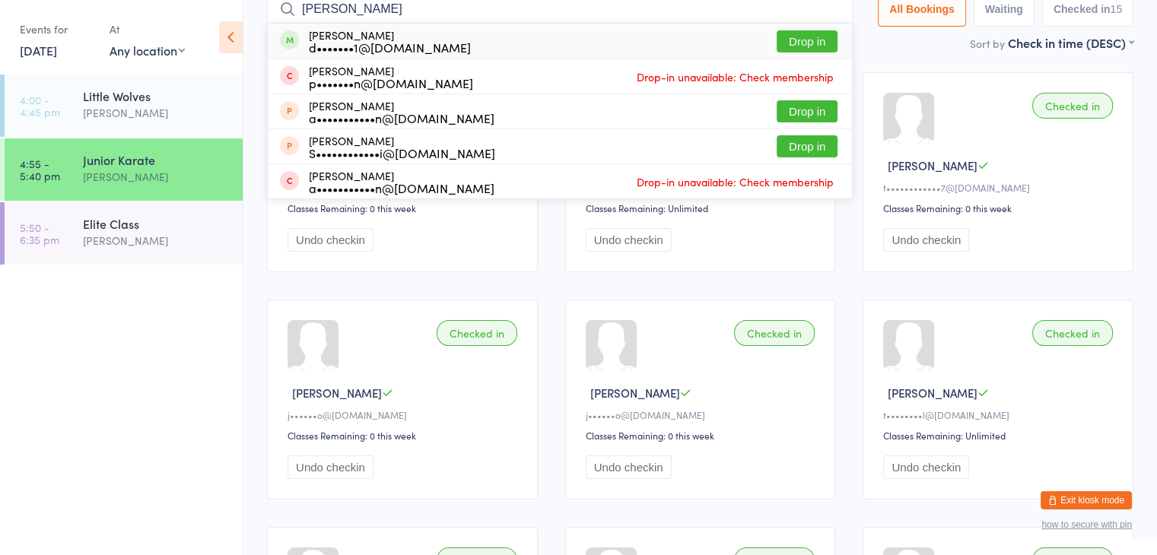
type input "areli"
click at [808, 42] on button "Drop in" at bounding box center [806, 41] width 61 height 22
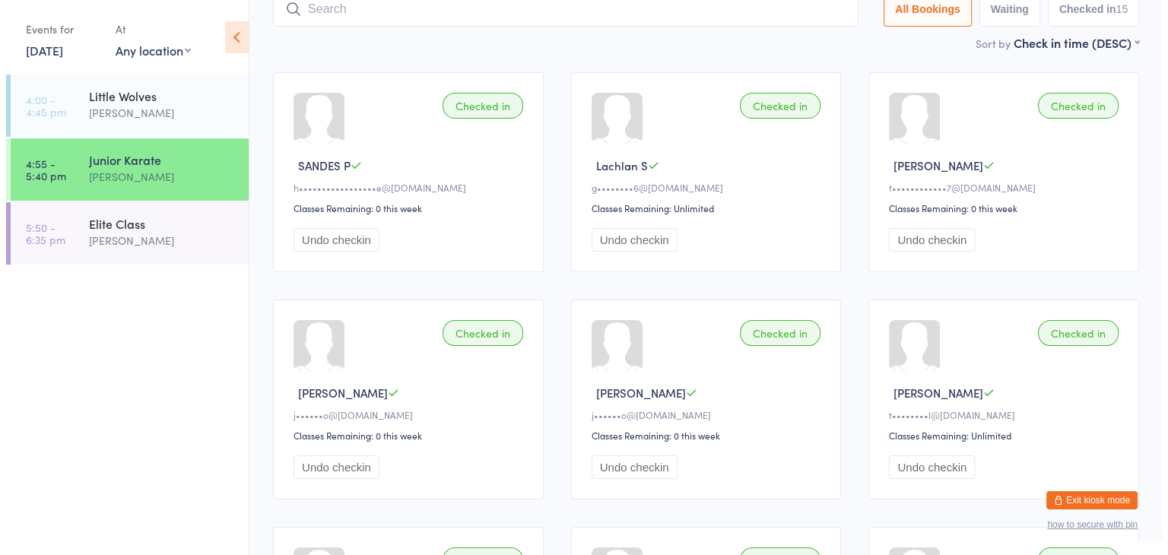
scroll to position [100, 0]
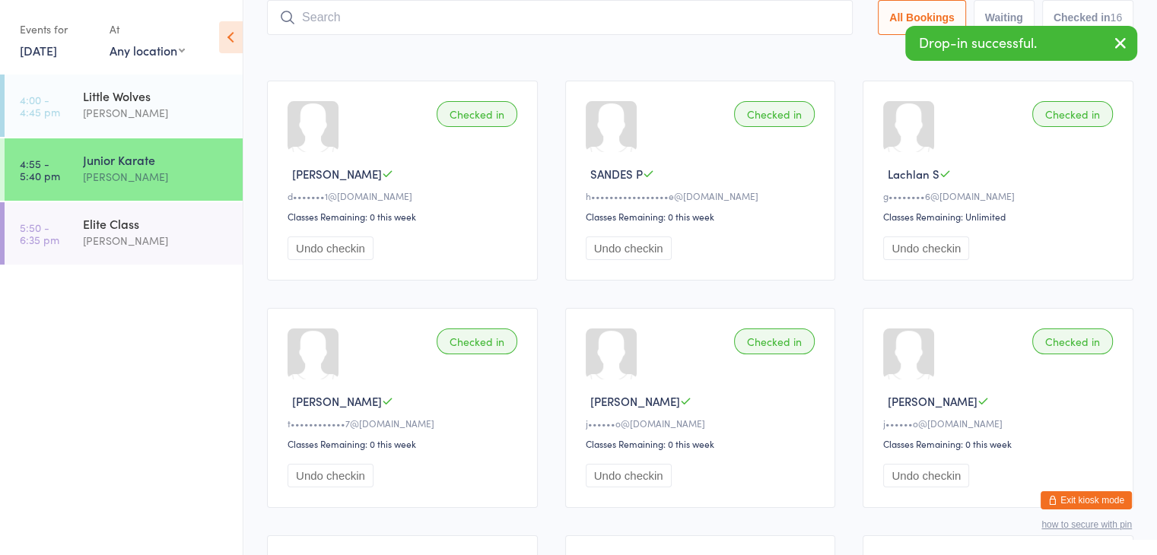
click at [735, 21] on input "search" at bounding box center [560, 17] width 586 height 35
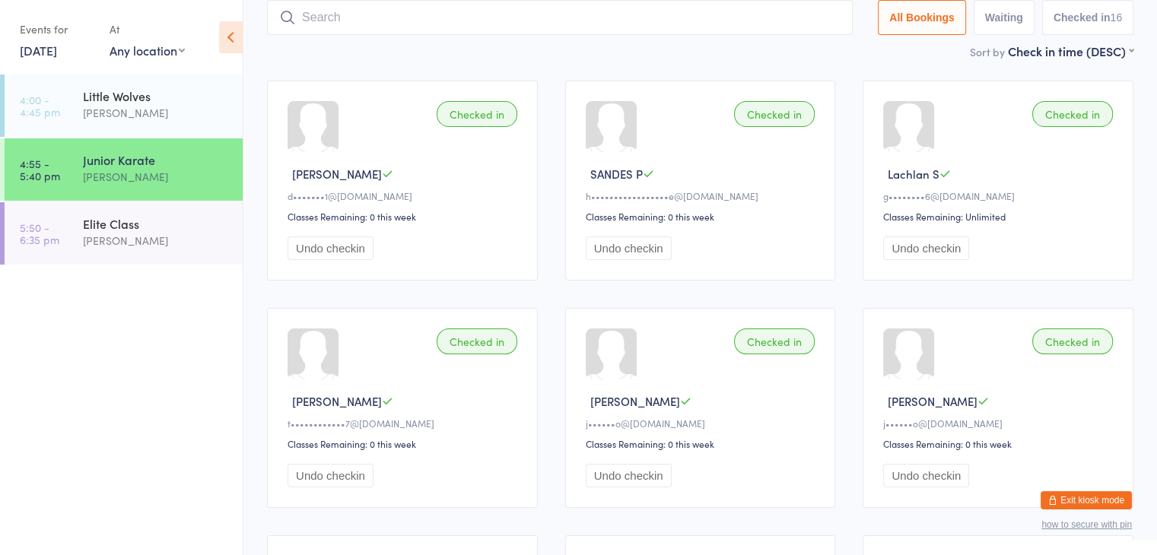
click at [1099, 495] on button "Exit kiosk mode" at bounding box center [1085, 500] width 91 height 18
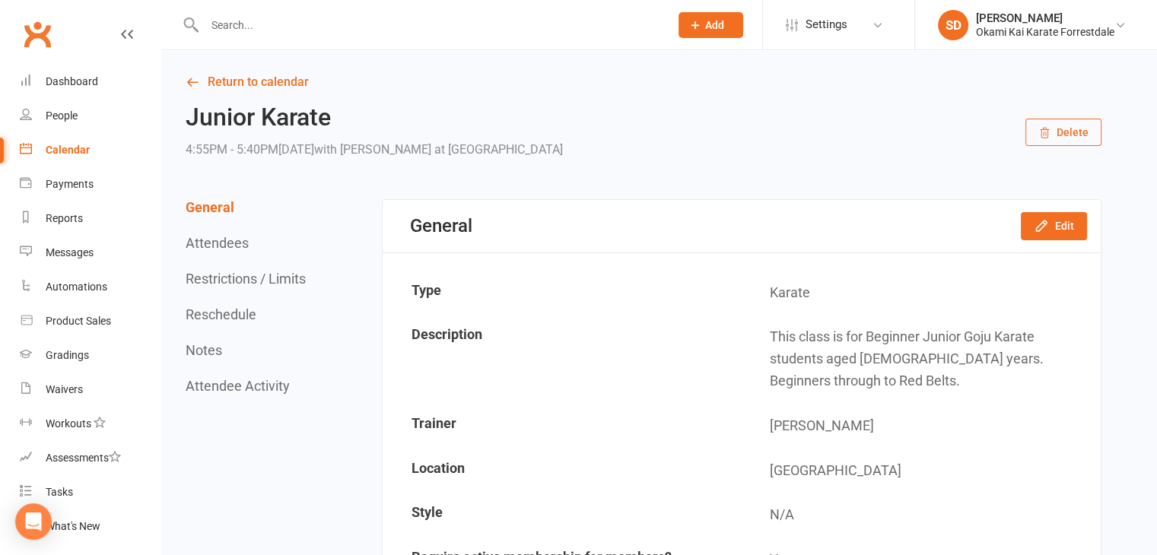
click at [567, 22] on input "text" at bounding box center [429, 24] width 459 height 21
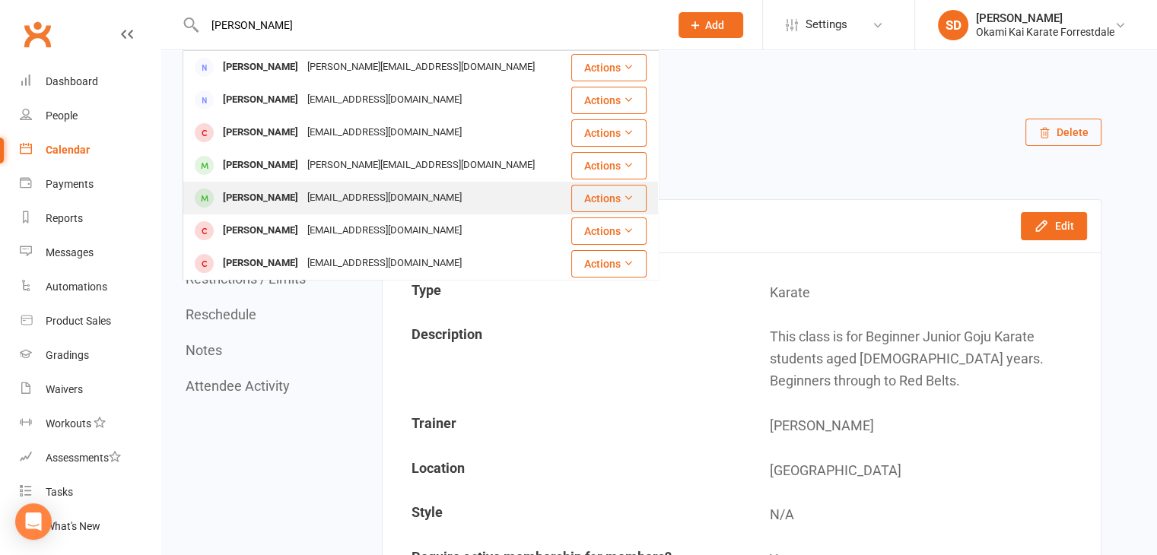
type input "DANIEL"
click at [249, 192] on div "Daniel Filter" at bounding box center [260, 198] width 84 height 22
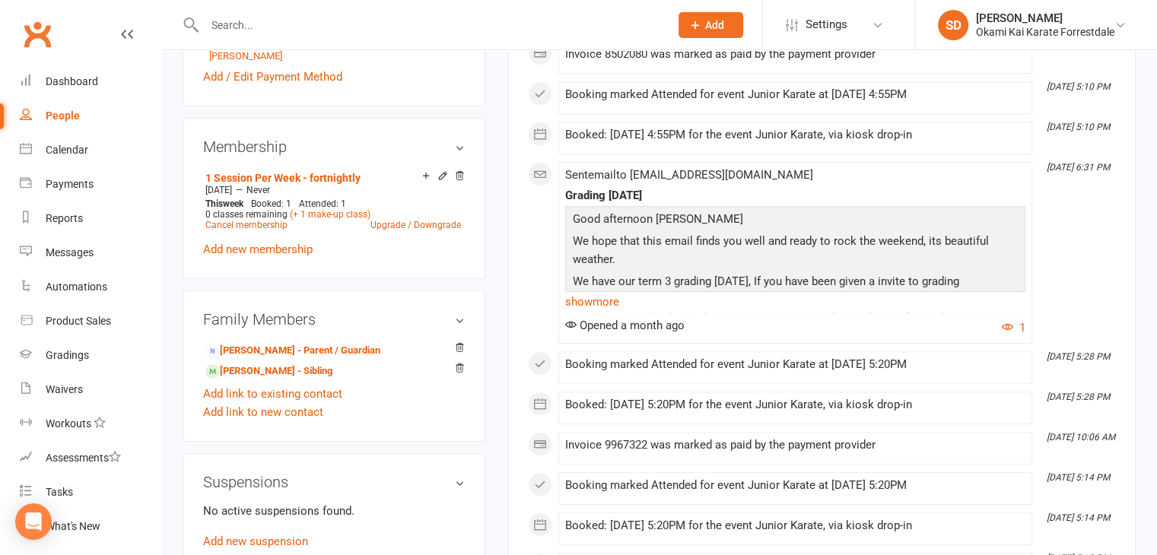
scroll to position [611, 0]
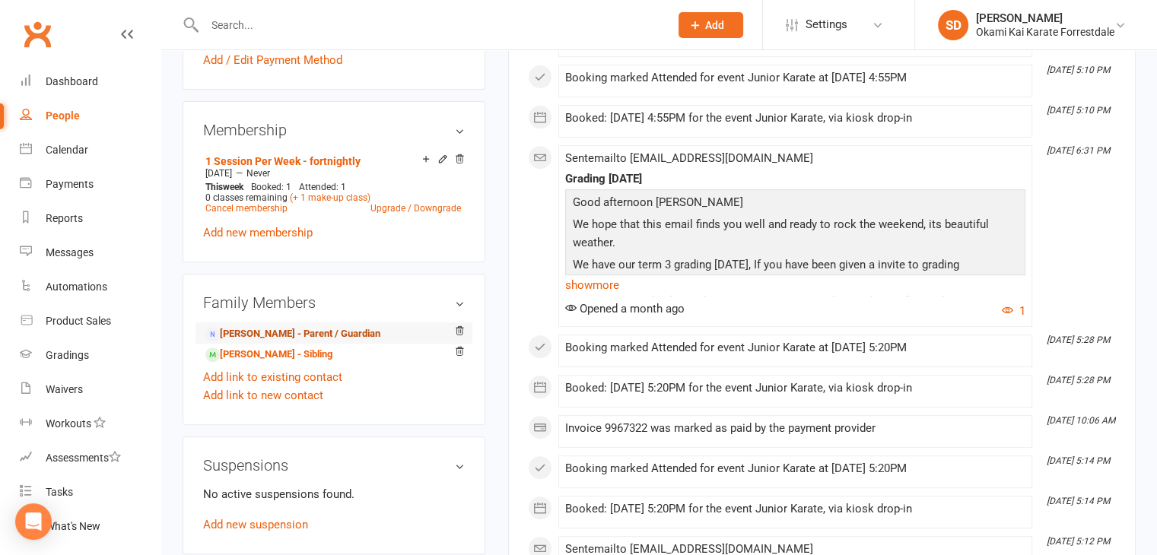
click at [260, 331] on link "Nicholas Filter - Parent / Guardian" at bounding box center [292, 334] width 175 height 16
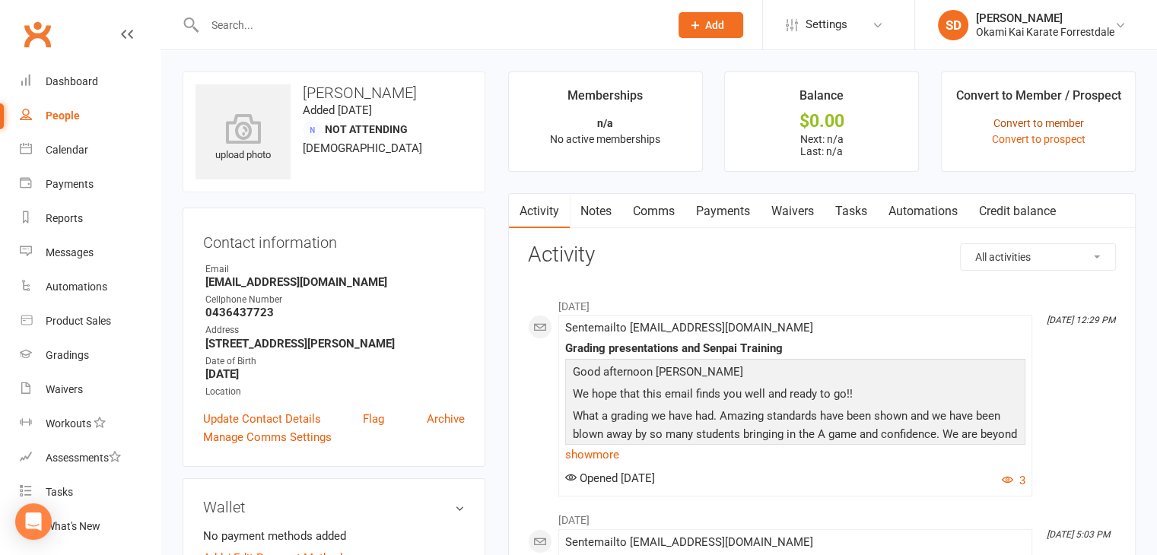
click at [1023, 121] on link "Convert to member" at bounding box center [1038, 123] width 90 height 12
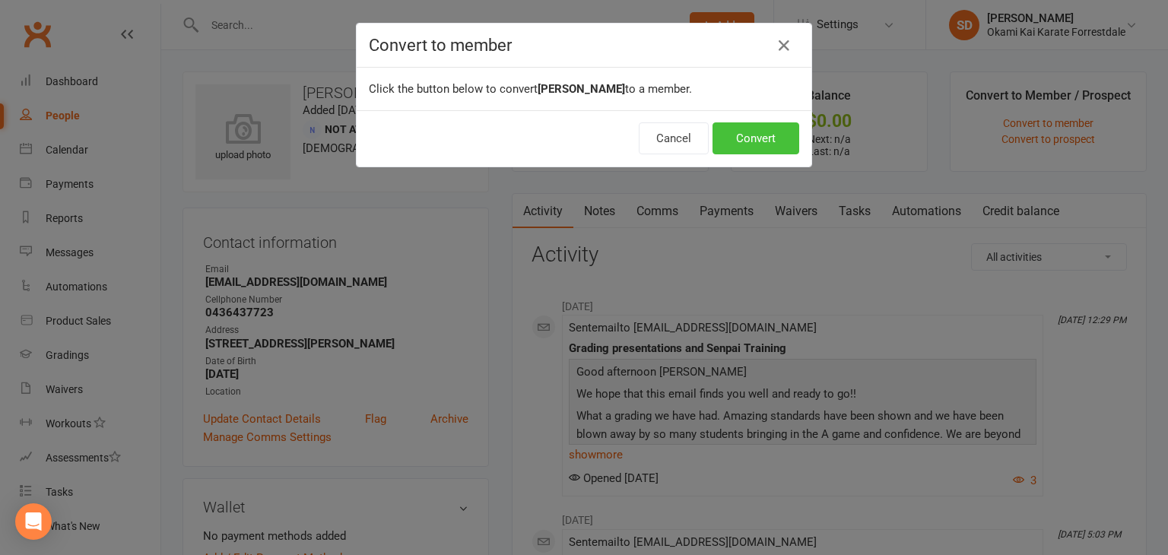
click at [760, 141] on button "Convert" at bounding box center [756, 138] width 87 height 32
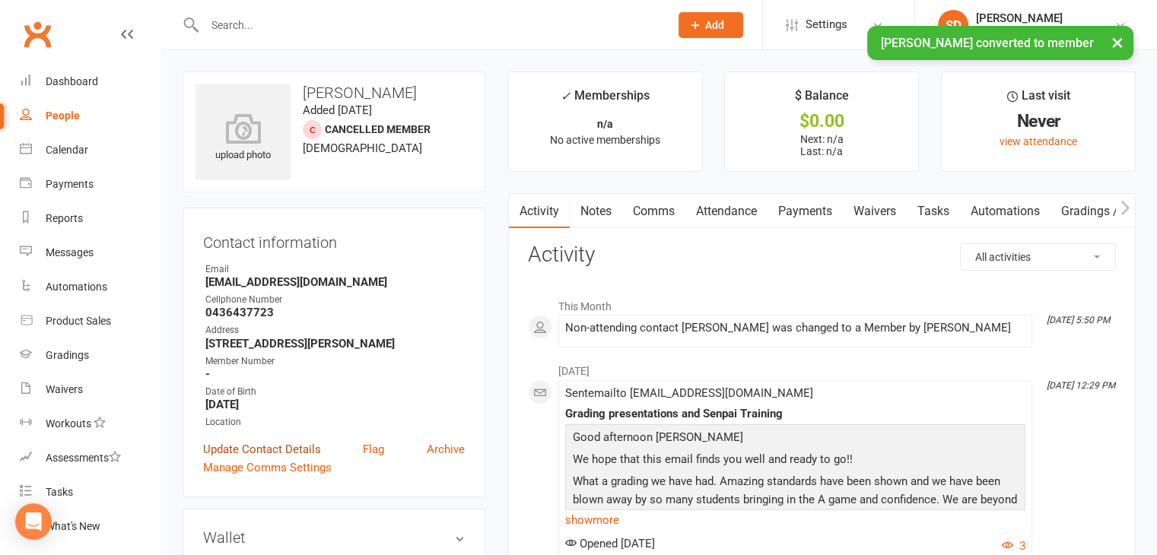
click at [259, 451] on link "Update Contact Details" at bounding box center [262, 449] width 118 height 18
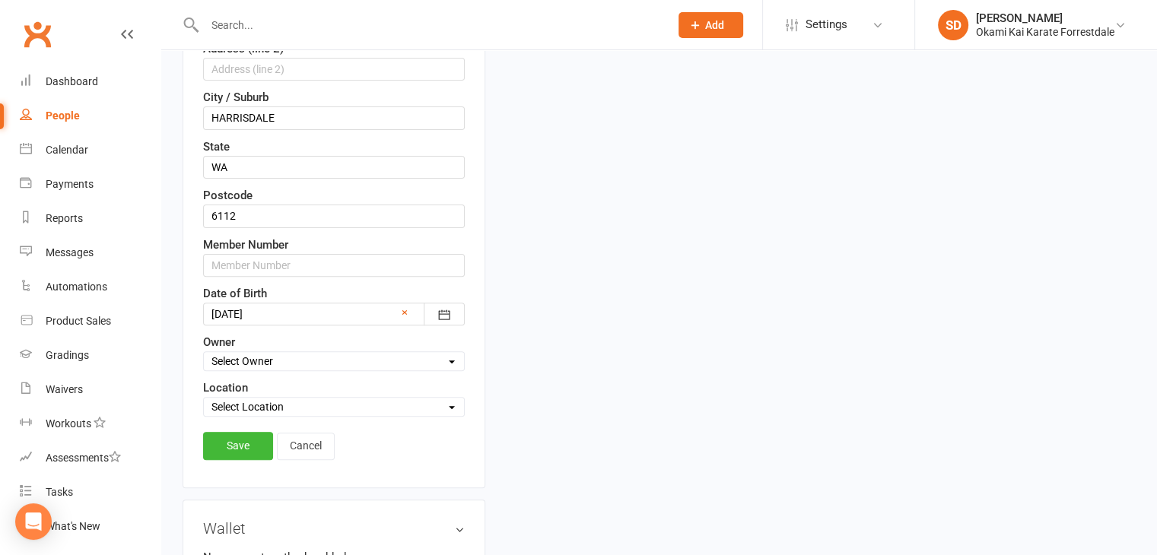
scroll to position [467, 0]
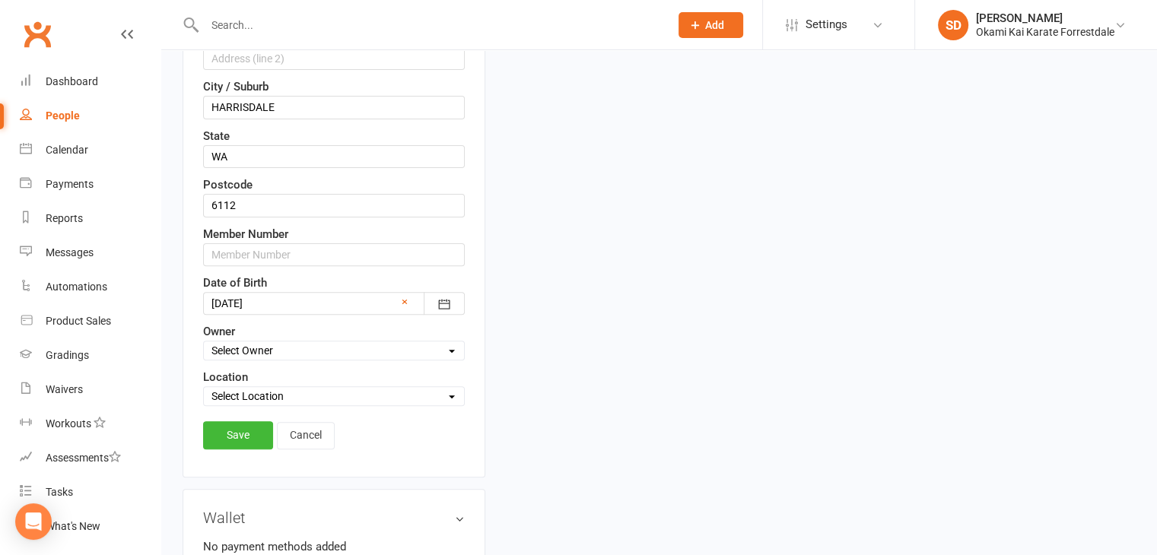
click at [449, 348] on select "Select Owner Sonya Del Carlo" at bounding box center [334, 350] width 260 height 17
select select "0"
click at [204, 342] on select "Select Owner Sonya Del Carlo" at bounding box center [334, 350] width 260 height 17
click at [460, 393] on select "Select Location Forrestdale" at bounding box center [334, 396] width 260 height 17
select select "0"
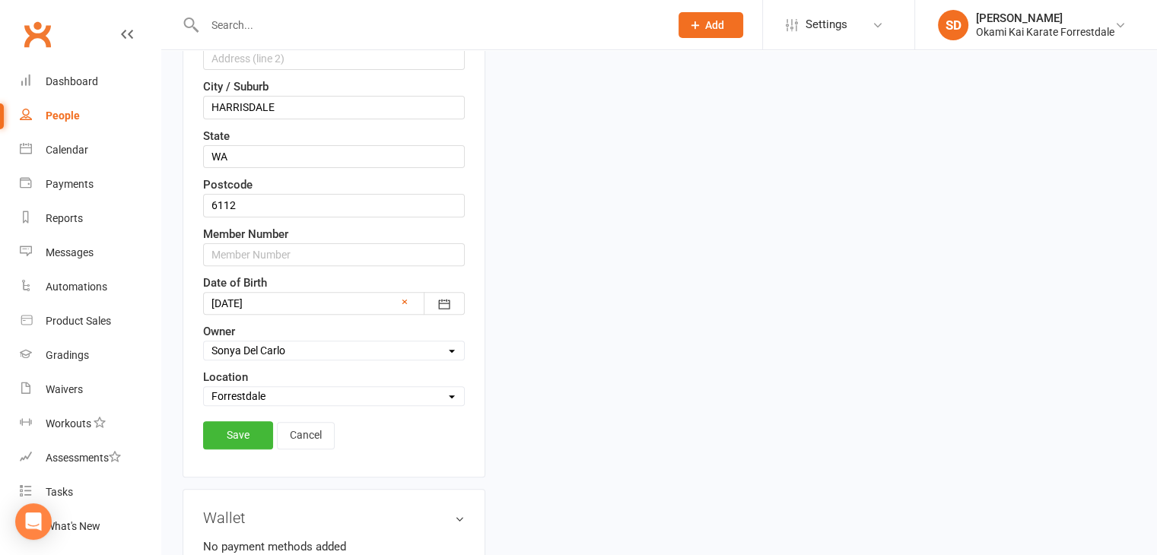
click at [204, 388] on select "Select Location Forrestdale" at bounding box center [334, 396] width 260 height 17
click at [237, 430] on link "Save" at bounding box center [238, 434] width 70 height 27
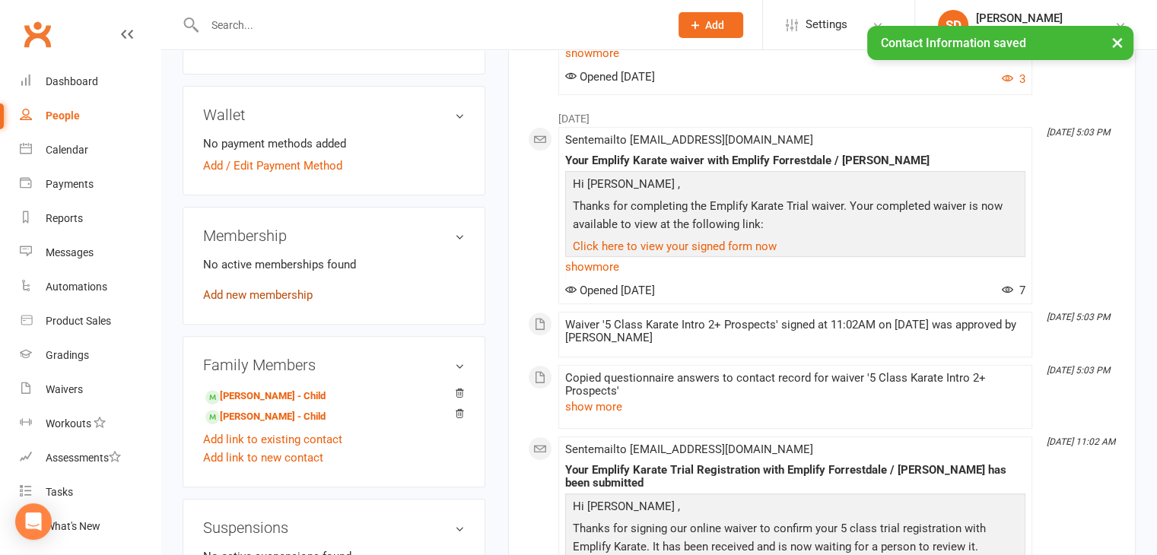
click at [292, 293] on link "Add new membership" at bounding box center [258, 295] width 110 height 14
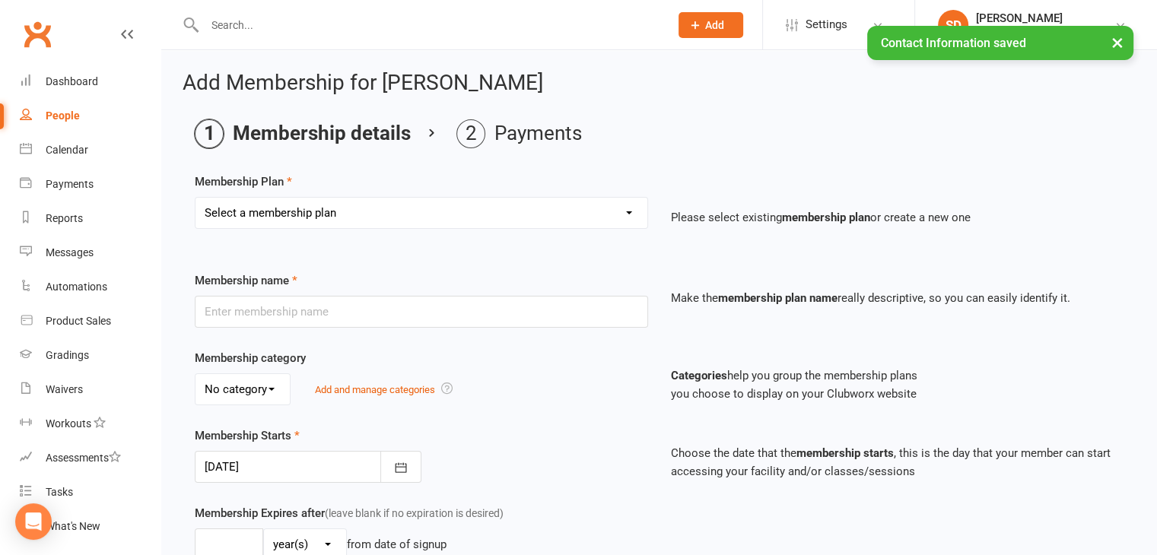
click at [636, 208] on select "Select a membership plan Create new Membership Plan Unlimited Training - fortni…" at bounding box center [421, 213] width 452 height 30
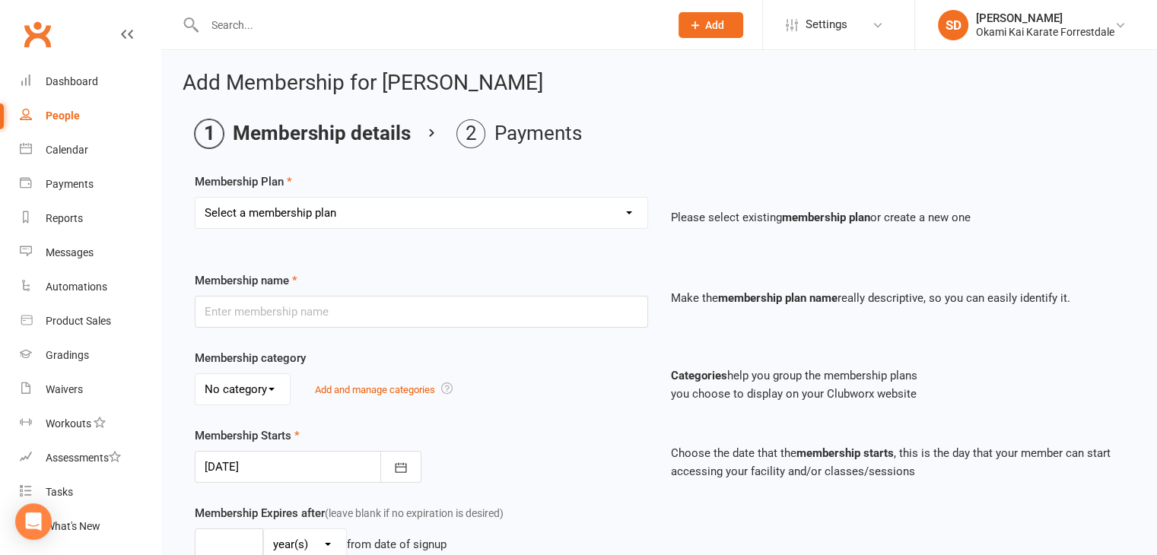
select select "2"
click at [195, 198] on select "Select a membership plan Create new Membership Plan Unlimited Training - fortni…" at bounding box center [421, 213] width 452 height 30
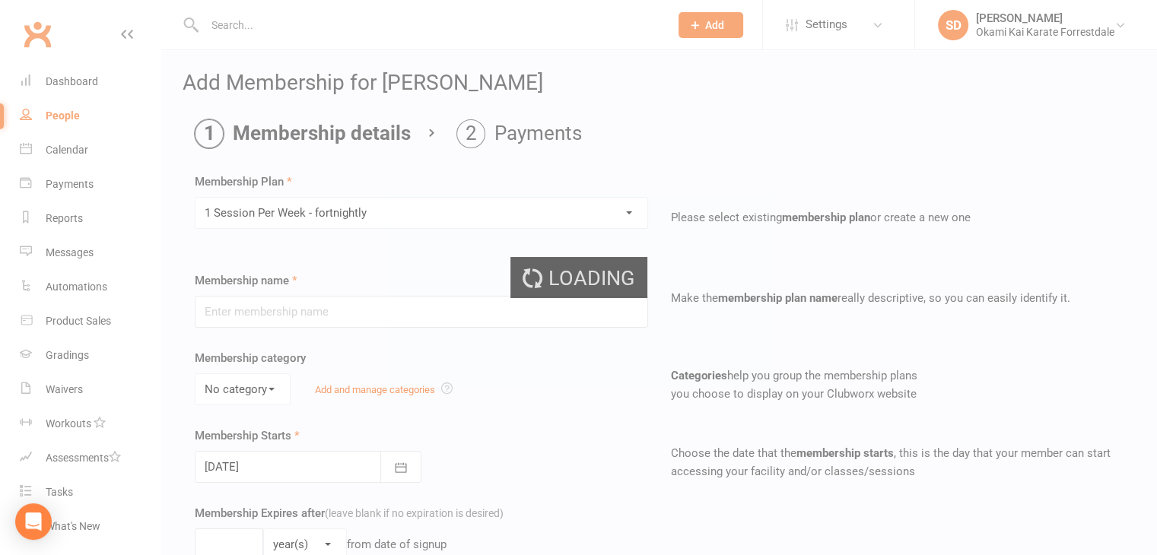
type input "1 Session Per Week - fortnightly"
select select "0"
type input "0"
type input "1"
select select "?"
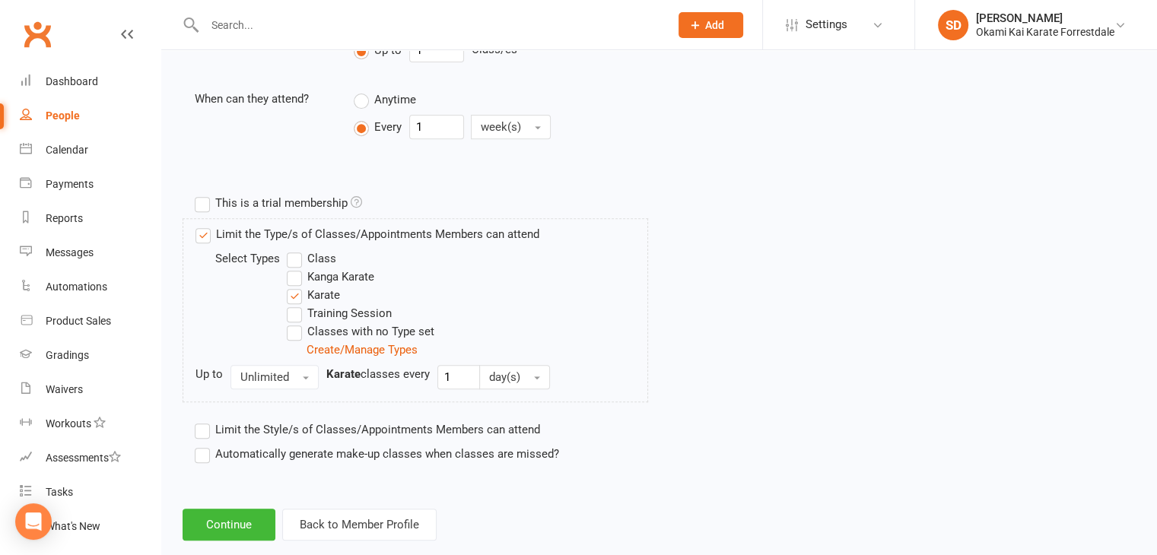
scroll to position [625, 0]
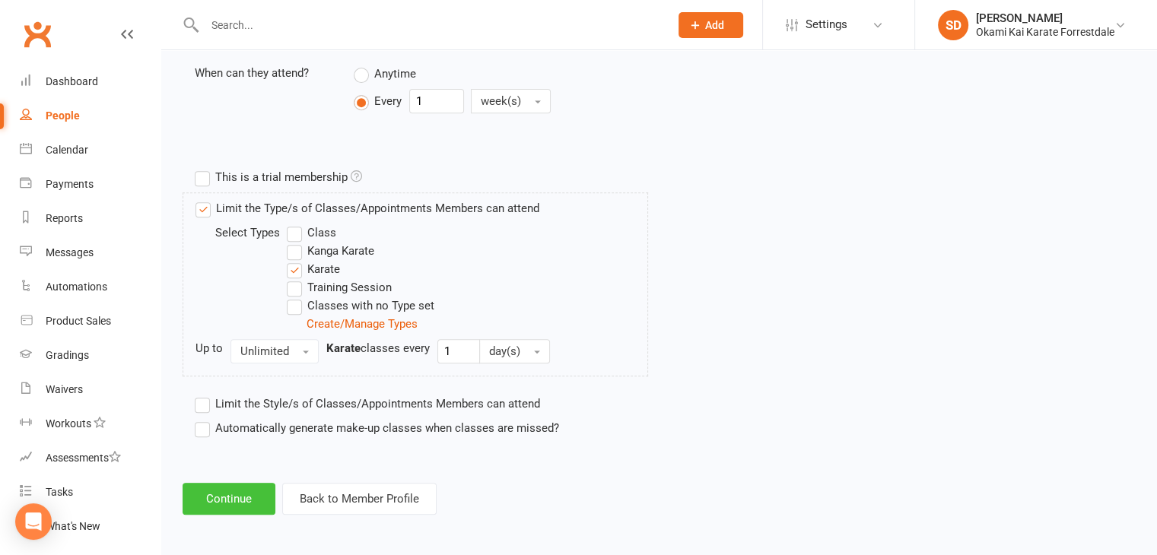
click at [234, 493] on button "Continue" at bounding box center [229, 499] width 93 height 32
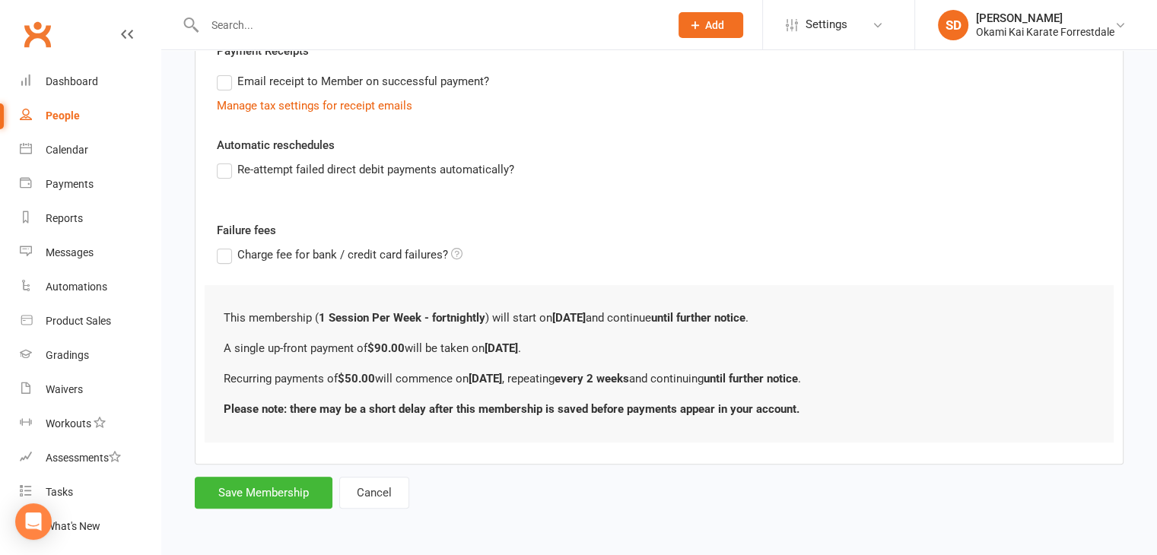
scroll to position [0, 0]
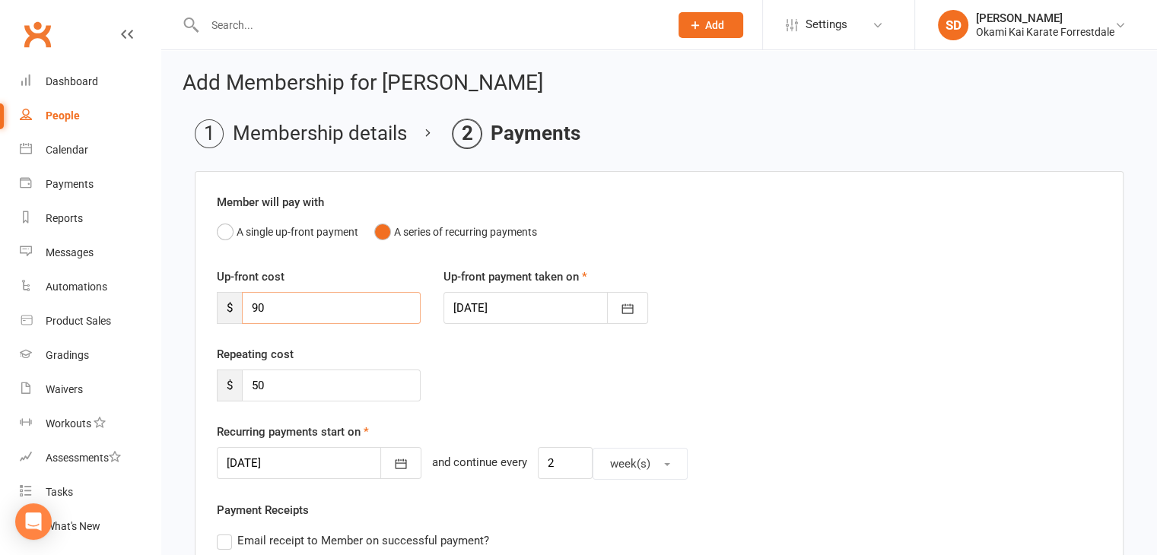
click at [285, 310] on input "90" at bounding box center [331, 308] width 179 height 32
type input "9"
click at [304, 379] on input "50" at bounding box center [331, 386] width 179 height 32
type input "5"
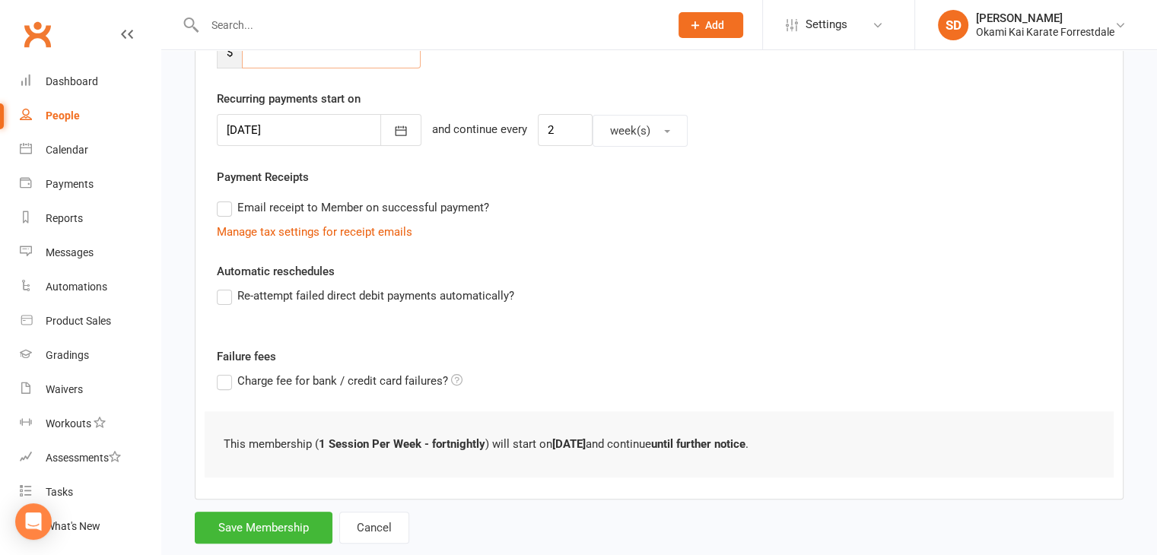
scroll to position [367, 0]
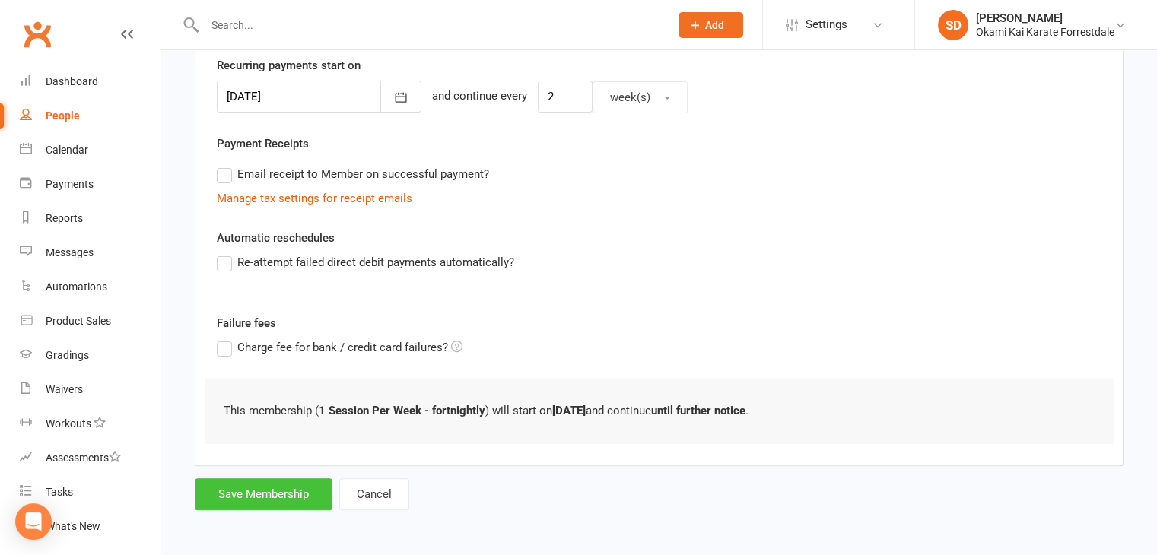
click at [262, 493] on button "Save Membership" at bounding box center [264, 494] width 138 height 32
type input "0"
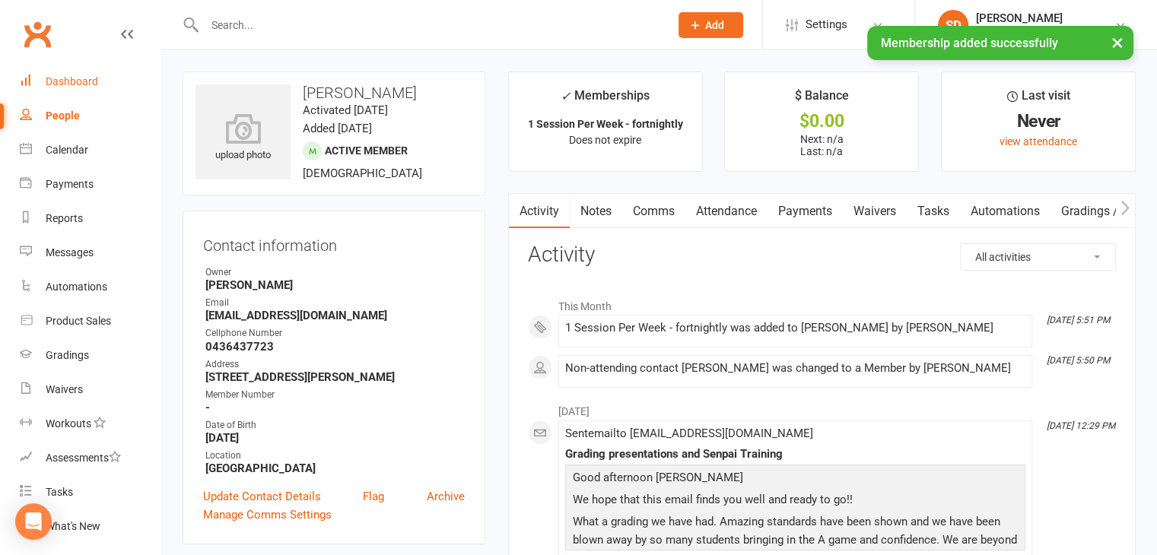
click at [80, 83] on div "Dashboard" at bounding box center [72, 81] width 52 height 12
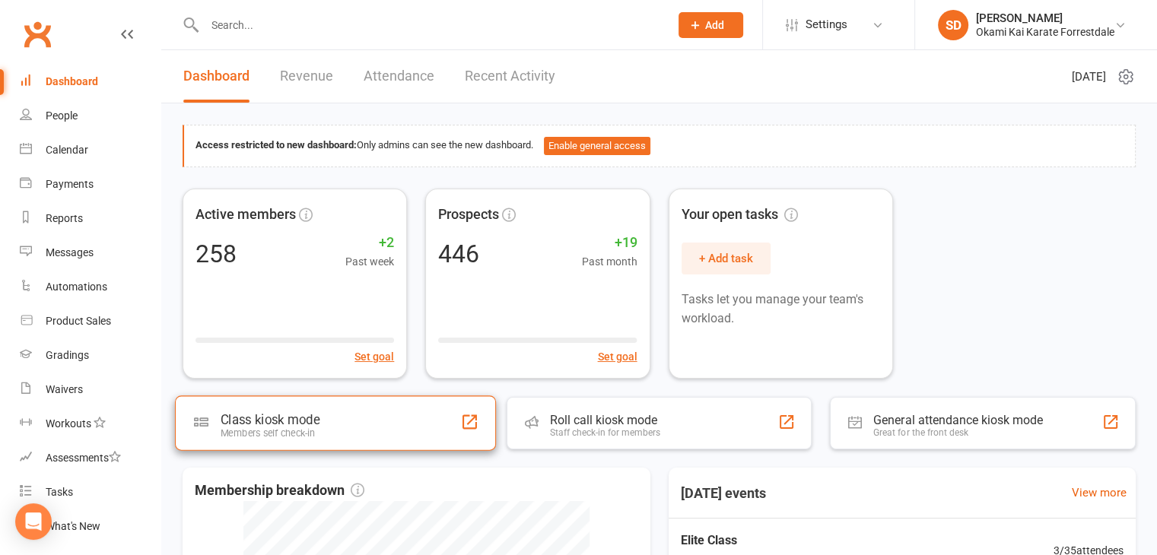
click at [366, 405] on div "Class kiosk mode Members self check-in" at bounding box center [335, 422] width 321 height 55
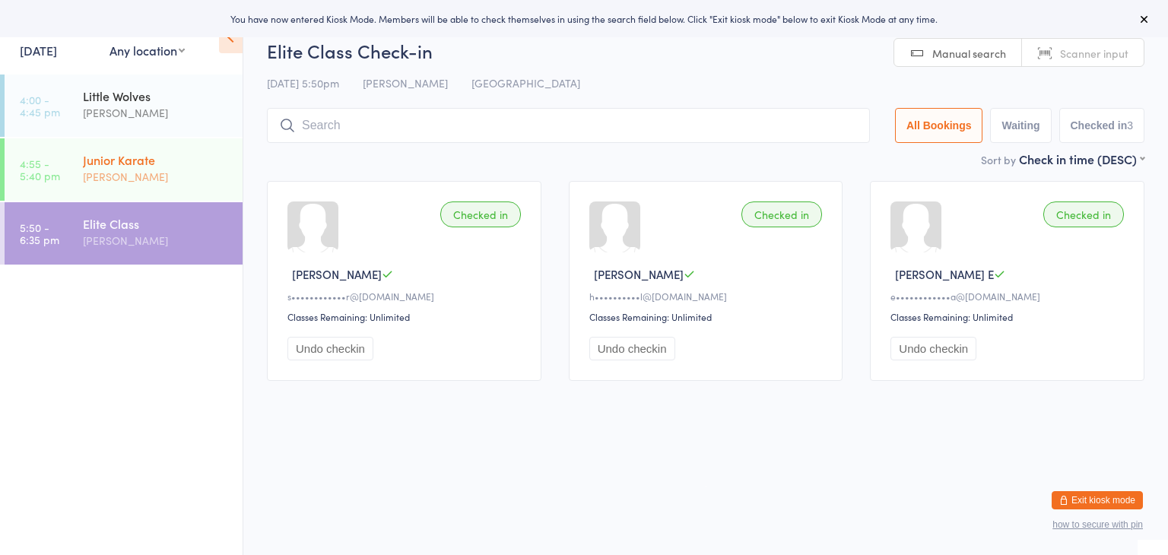
click at [183, 177] on div "[PERSON_NAME]" at bounding box center [156, 176] width 147 height 17
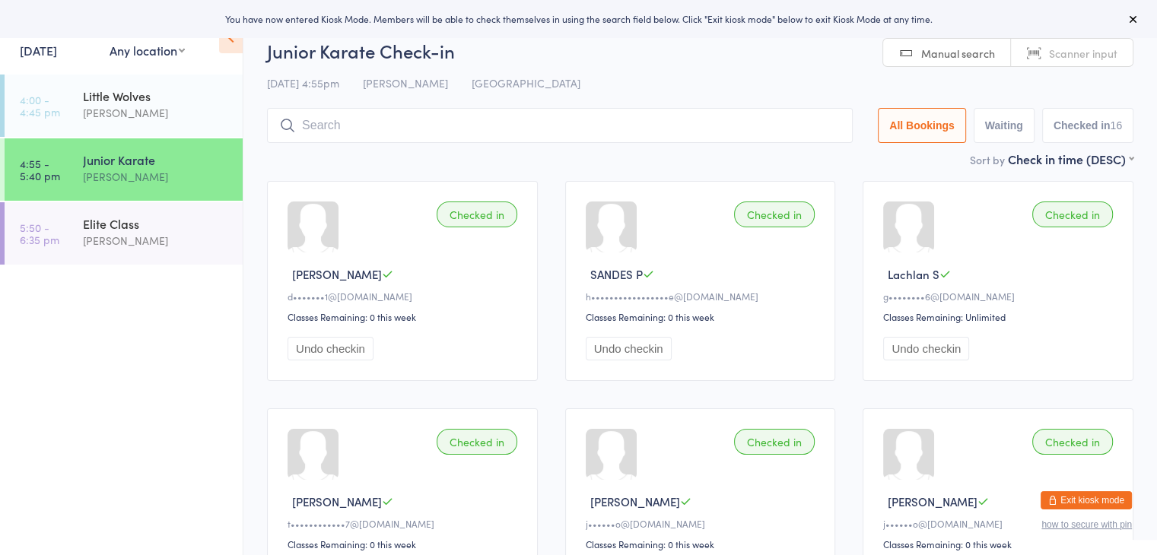
click at [372, 127] on input "search" at bounding box center [560, 125] width 586 height 35
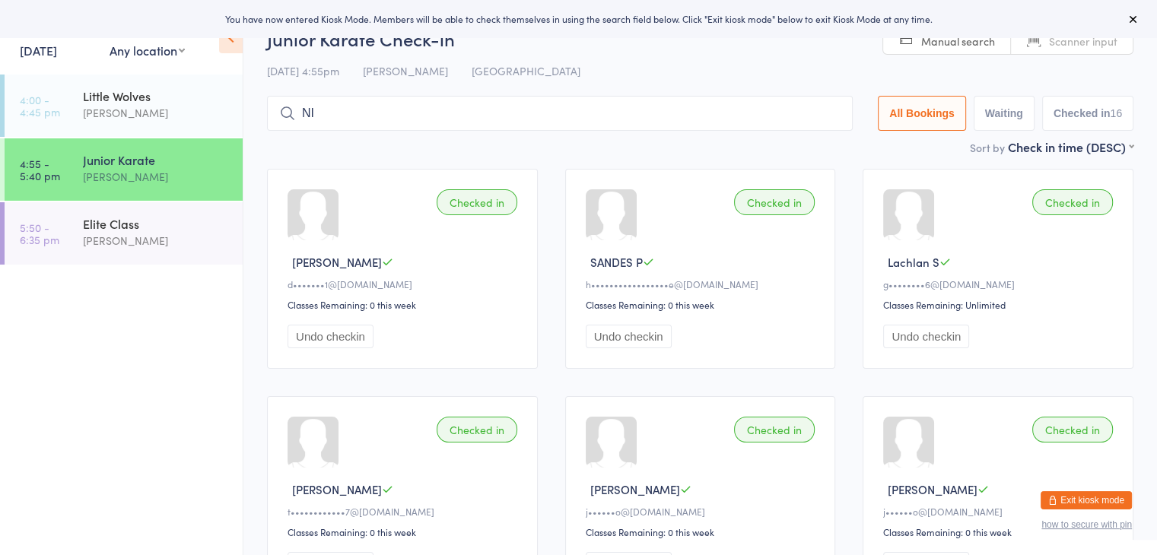
scroll to position [30, 0]
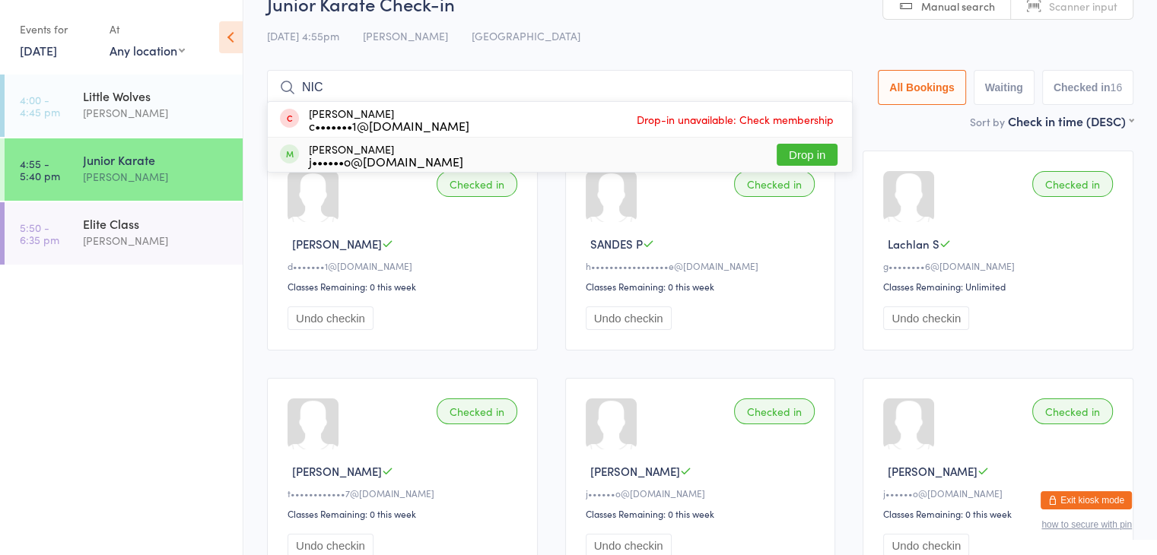
type input "NIC"
click at [800, 153] on button "Drop in" at bounding box center [806, 155] width 61 height 22
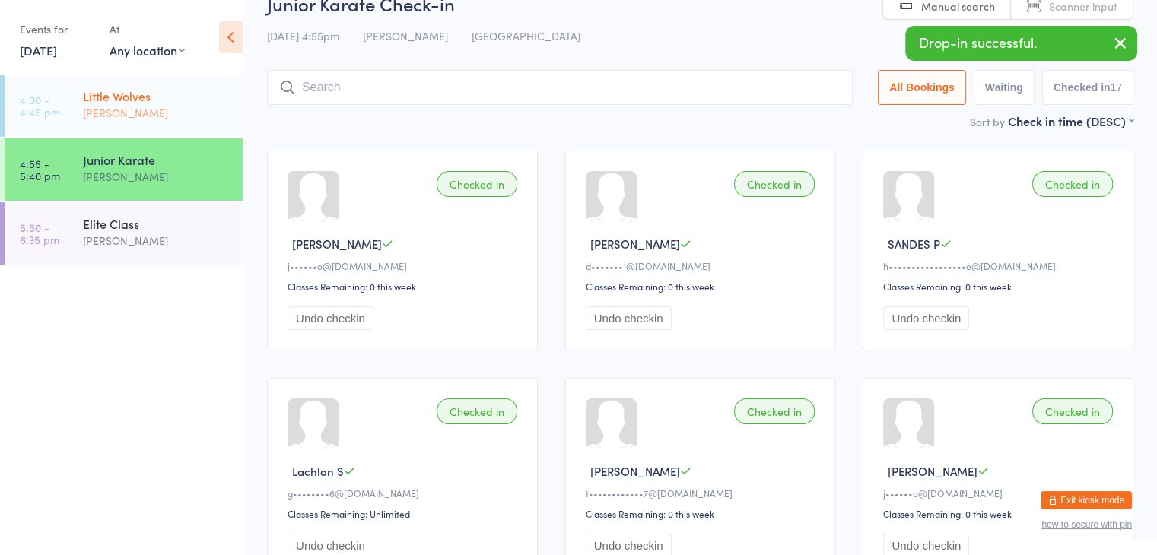
click at [162, 116] on div "[PERSON_NAME]" at bounding box center [156, 112] width 147 height 17
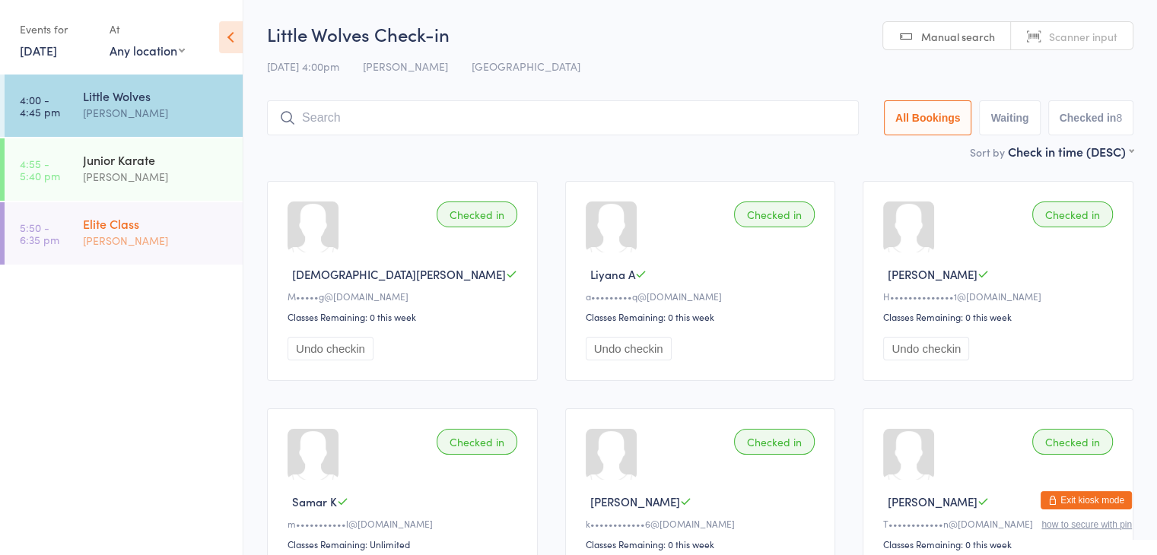
click at [149, 222] on div "Elite Class" at bounding box center [156, 223] width 147 height 17
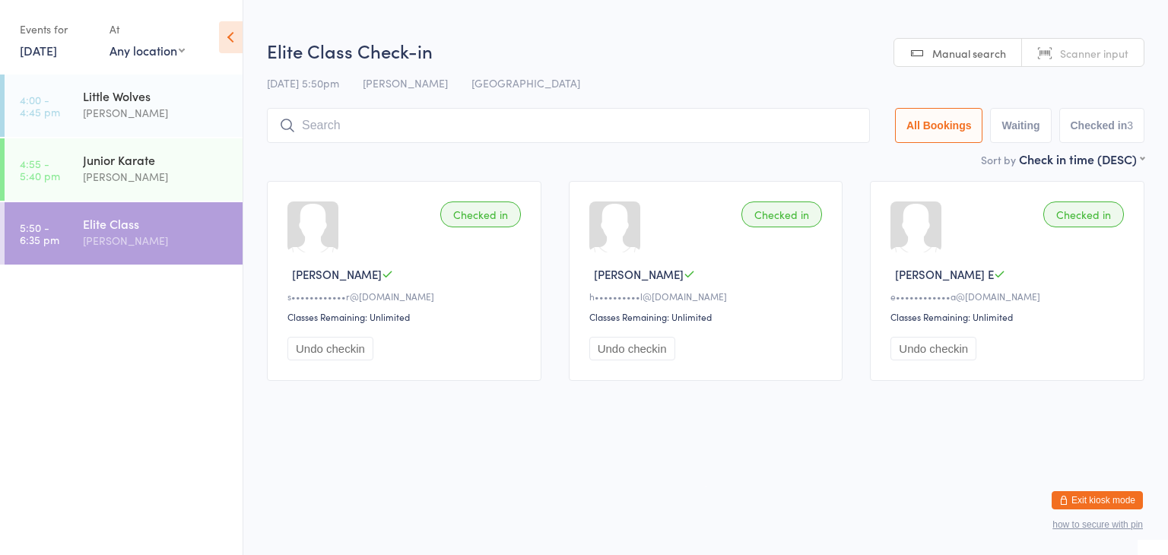
click at [378, 119] on input "search" at bounding box center [568, 125] width 603 height 35
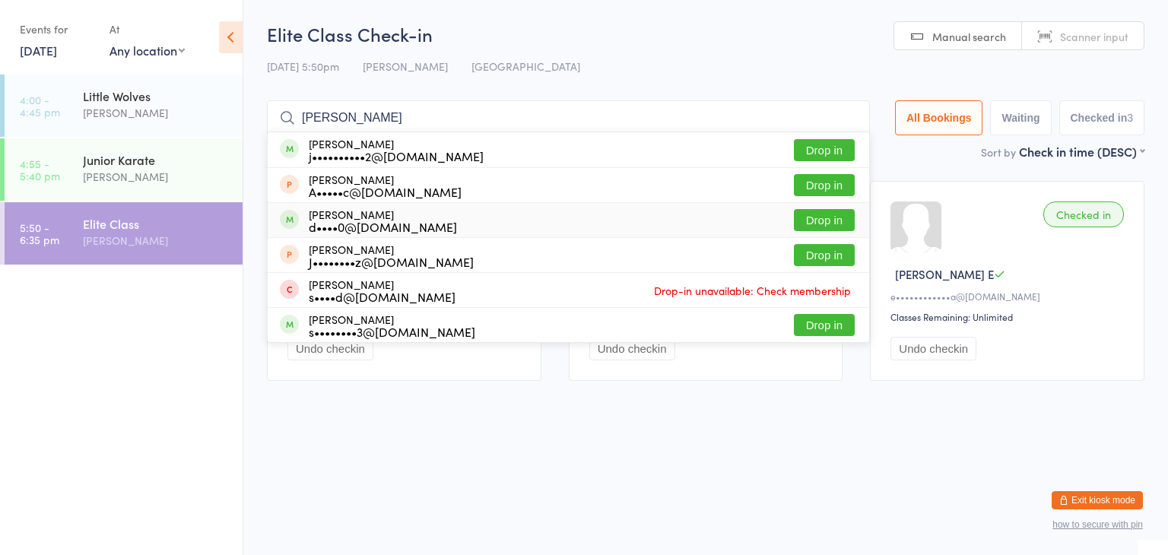
type input "[PERSON_NAME]"
click at [812, 223] on button "Drop in" at bounding box center [824, 220] width 61 height 22
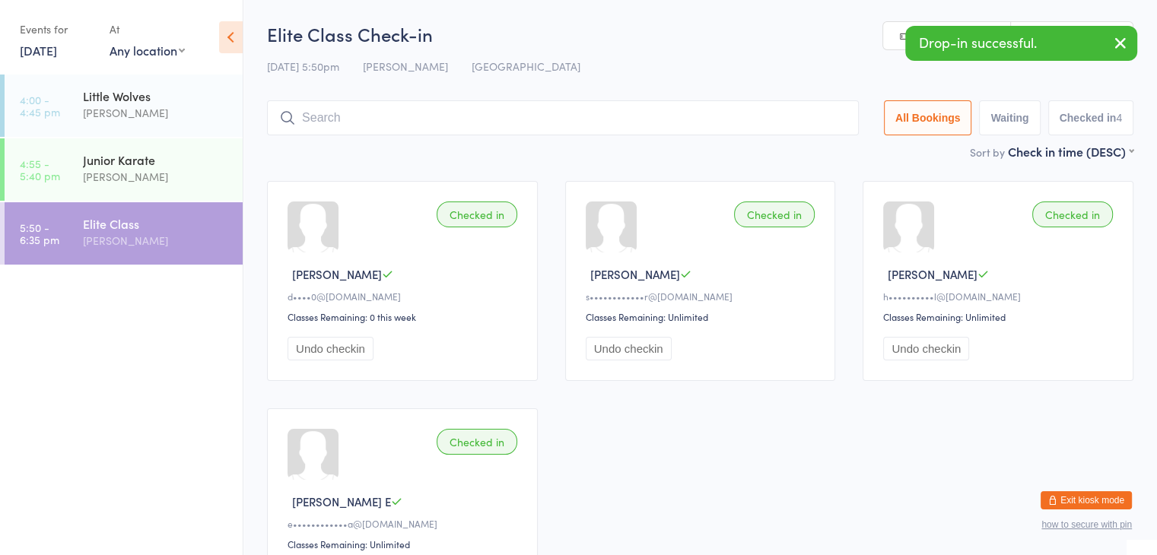
click at [745, 120] on input "search" at bounding box center [563, 117] width 592 height 35
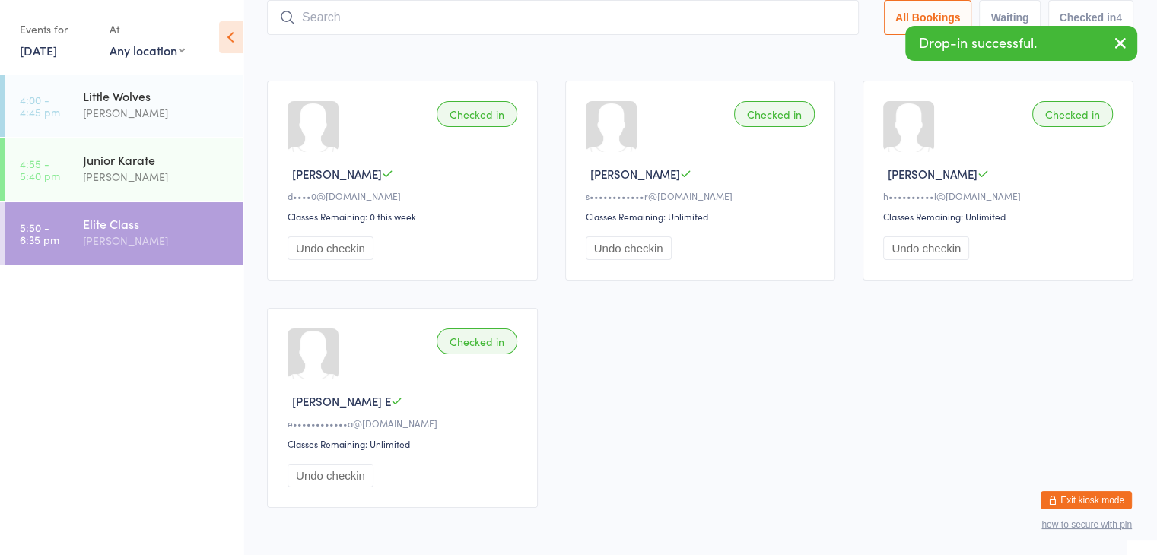
scroll to position [100, 0]
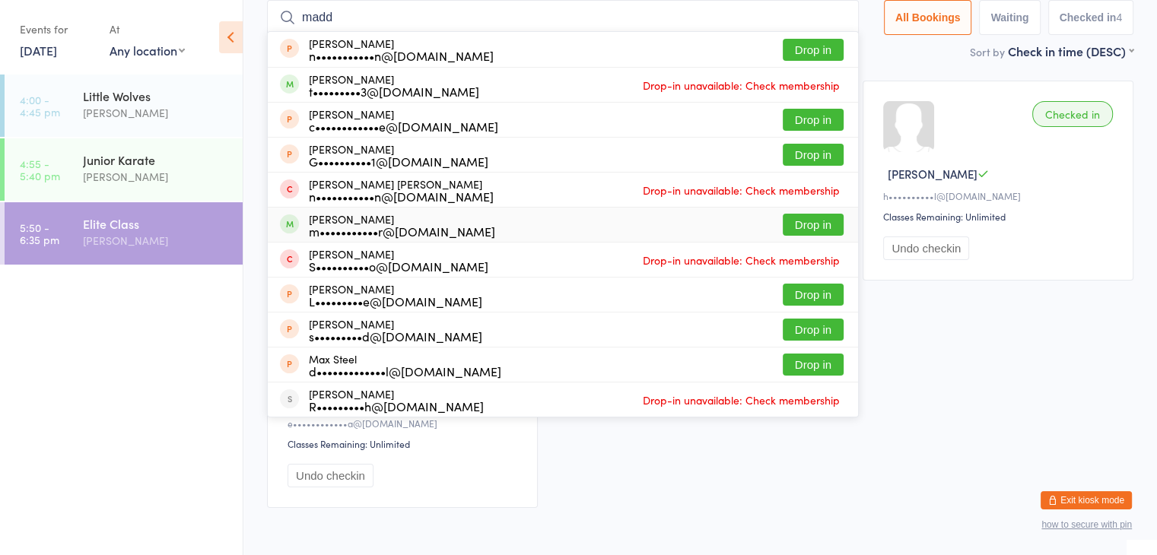
type input "madd"
click at [796, 222] on button "Drop in" at bounding box center [813, 225] width 61 height 22
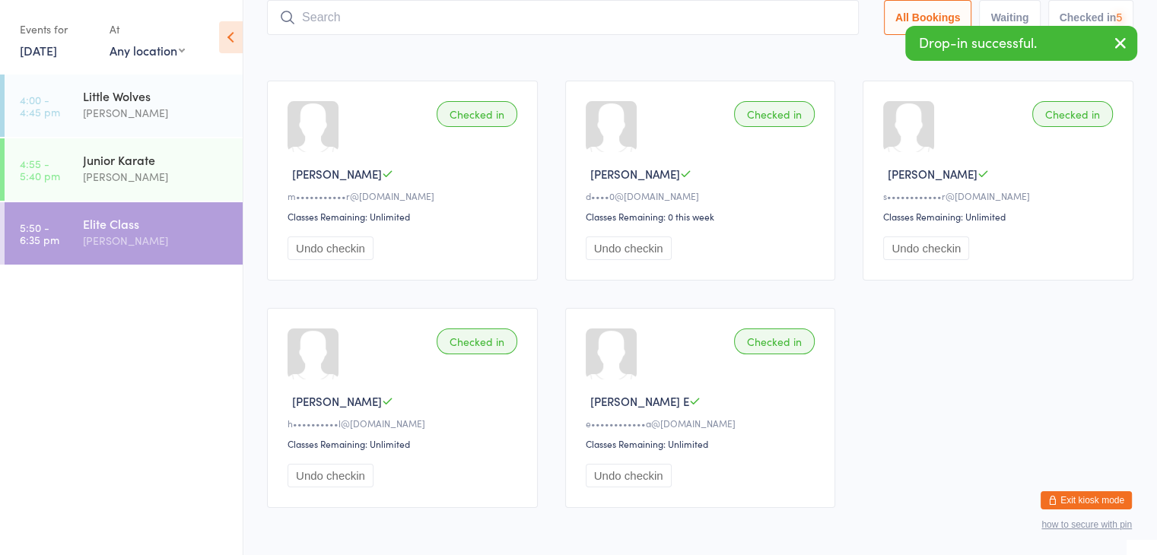
click at [709, 19] on input "search" at bounding box center [563, 17] width 592 height 35
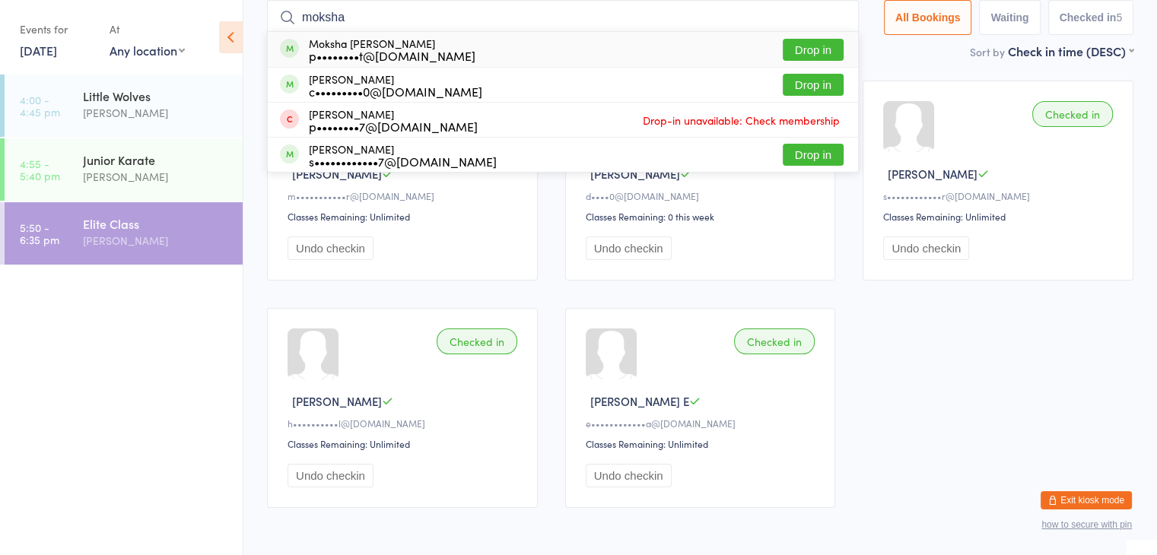
type input "moksha"
click at [797, 52] on button "Drop in" at bounding box center [813, 50] width 61 height 22
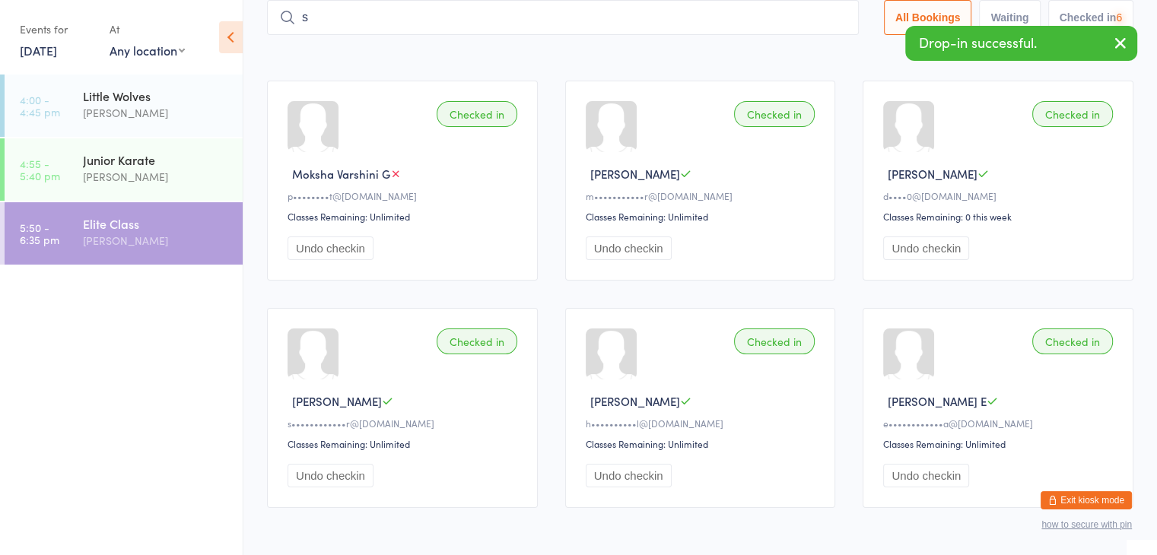
click at [765, 21] on input "s" at bounding box center [563, 17] width 592 height 35
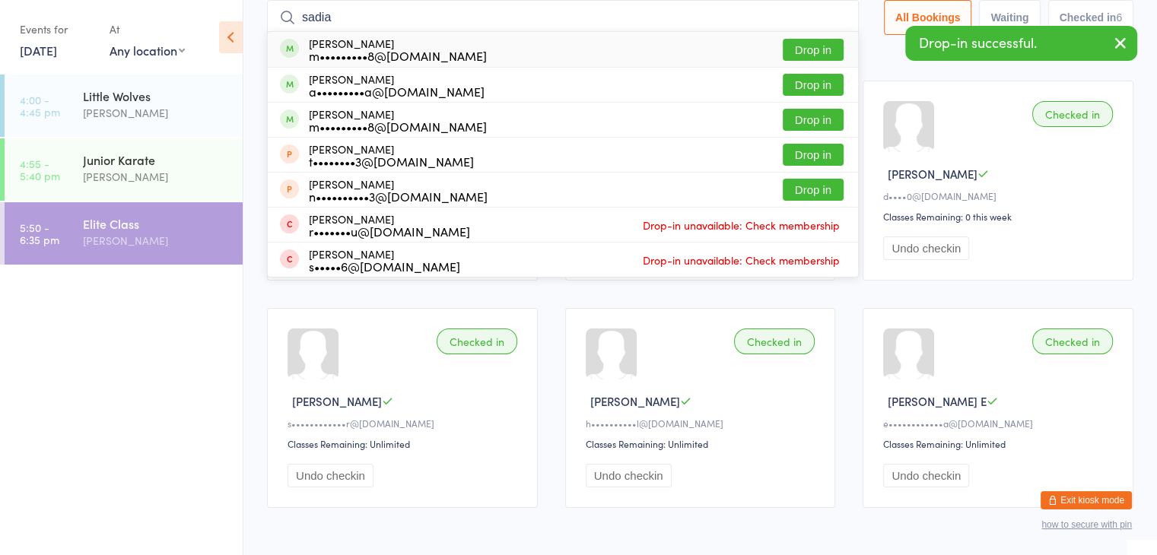
type input "sadia"
click at [808, 51] on button "Drop in" at bounding box center [813, 50] width 61 height 22
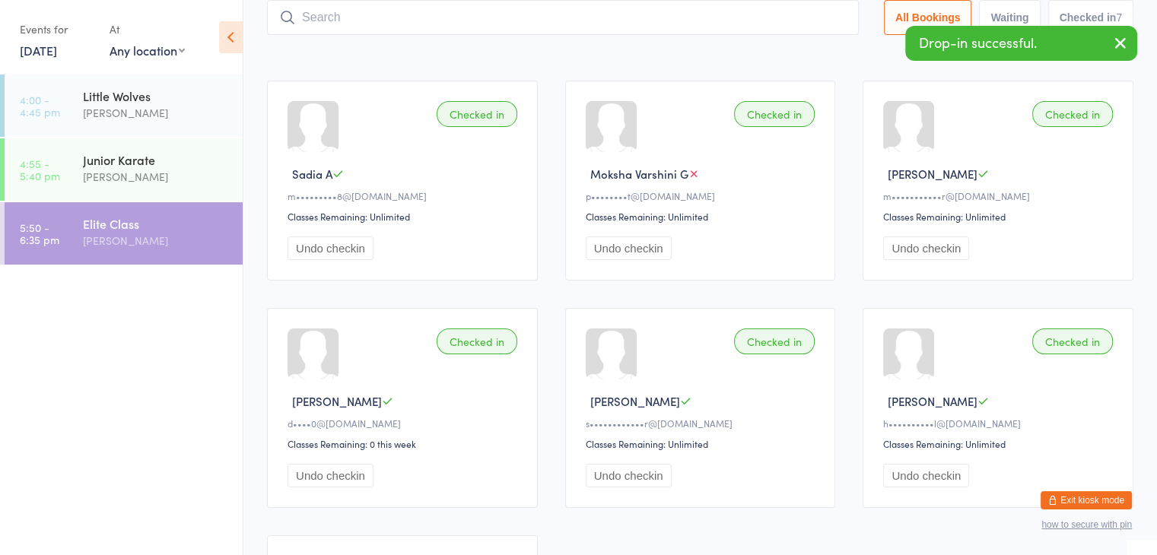
click at [788, 17] on input "search" at bounding box center [563, 17] width 592 height 35
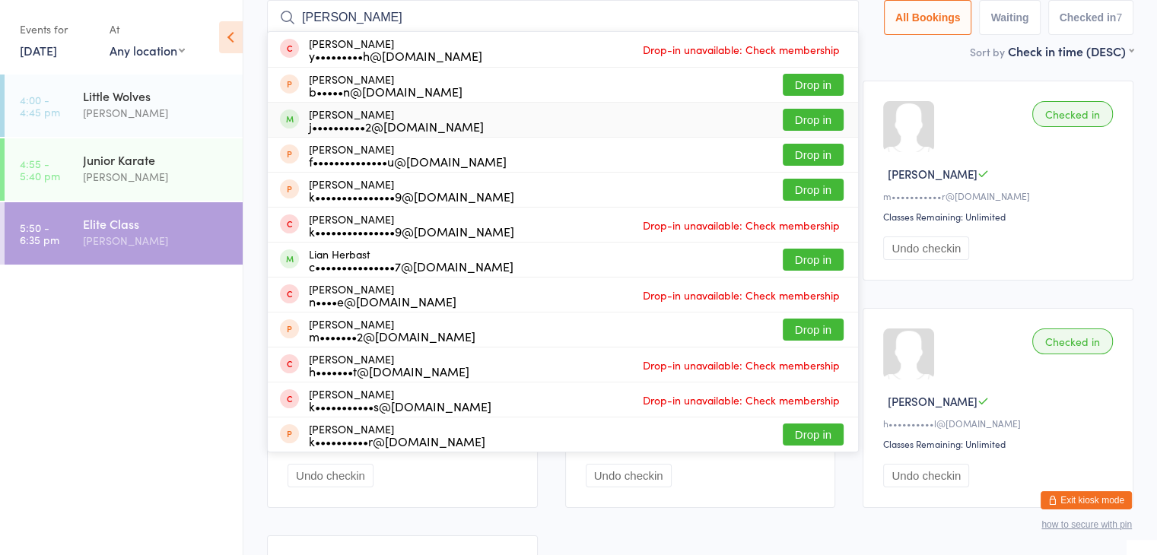
type input "[PERSON_NAME]"
click at [799, 123] on button "Drop in" at bounding box center [813, 120] width 61 height 22
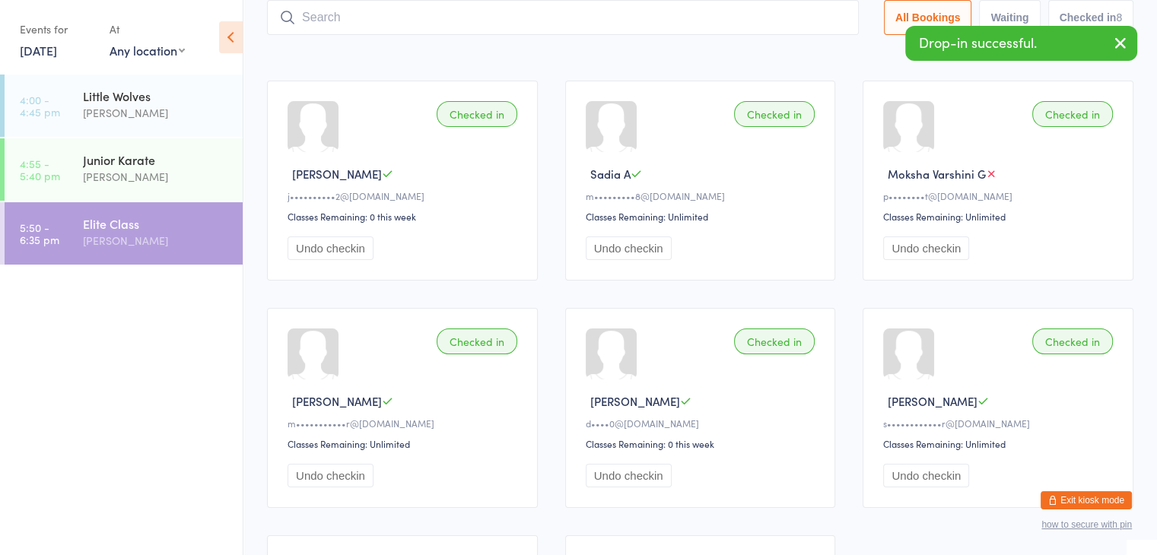
click at [744, 19] on input "search" at bounding box center [563, 17] width 592 height 35
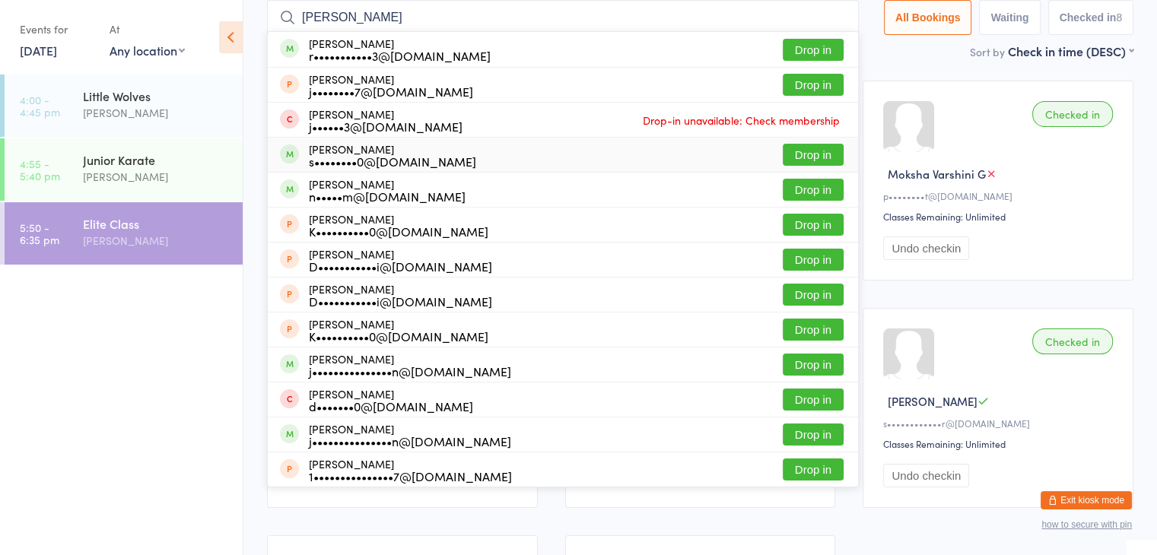
type input "[PERSON_NAME]"
click at [809, 153] on button "Drop in" at bounding box center [813, 155] width 61 height 22
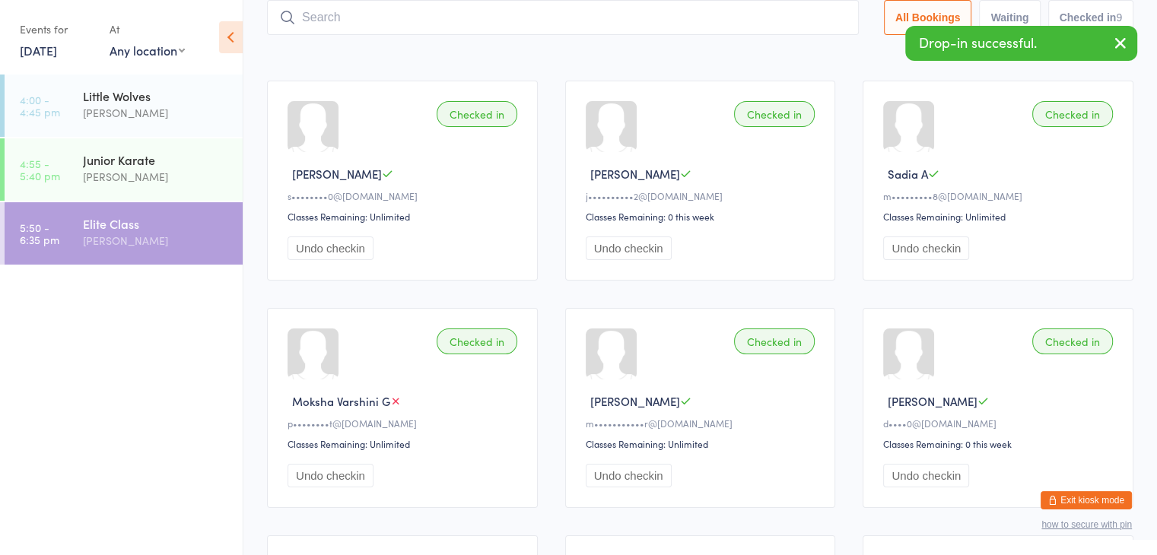
click at [770, 22] on input "search" at bounding box center [563, 17] width 592 height 35
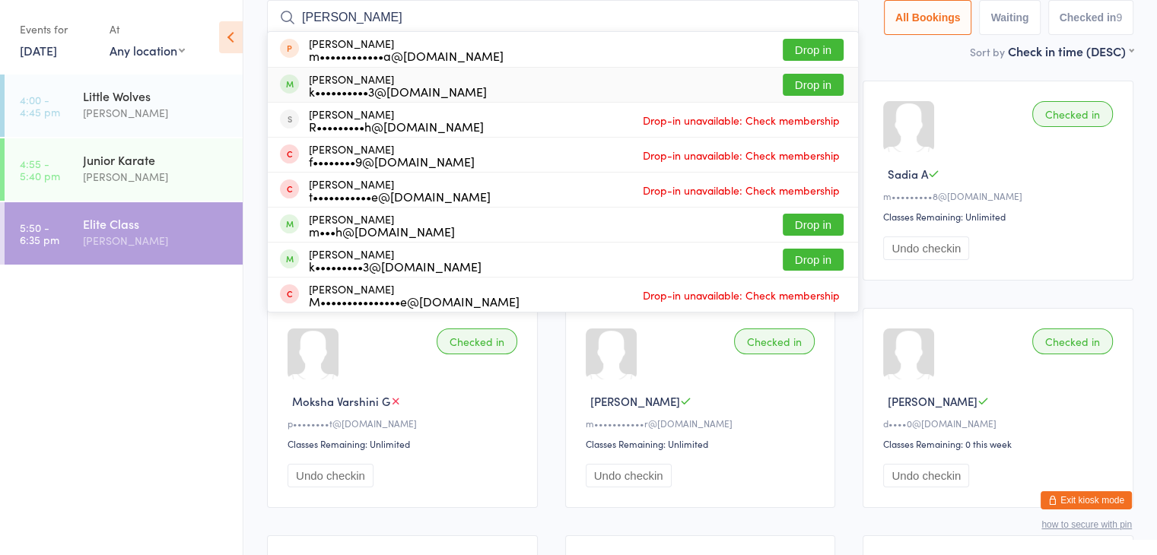
type input "[PERSON_NAME]"
click at [808, 82] on button "Drop in" at bounding box center [813, 85] width 61 height 22
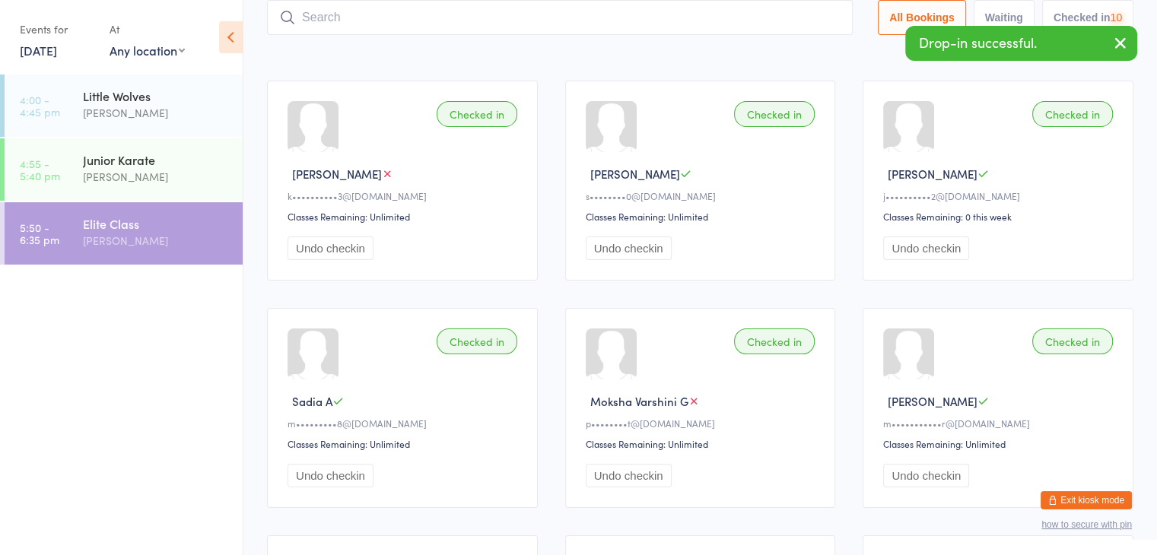
click at [779, 18] on input "search" at bounding box center [560, 17] width 586 height 35
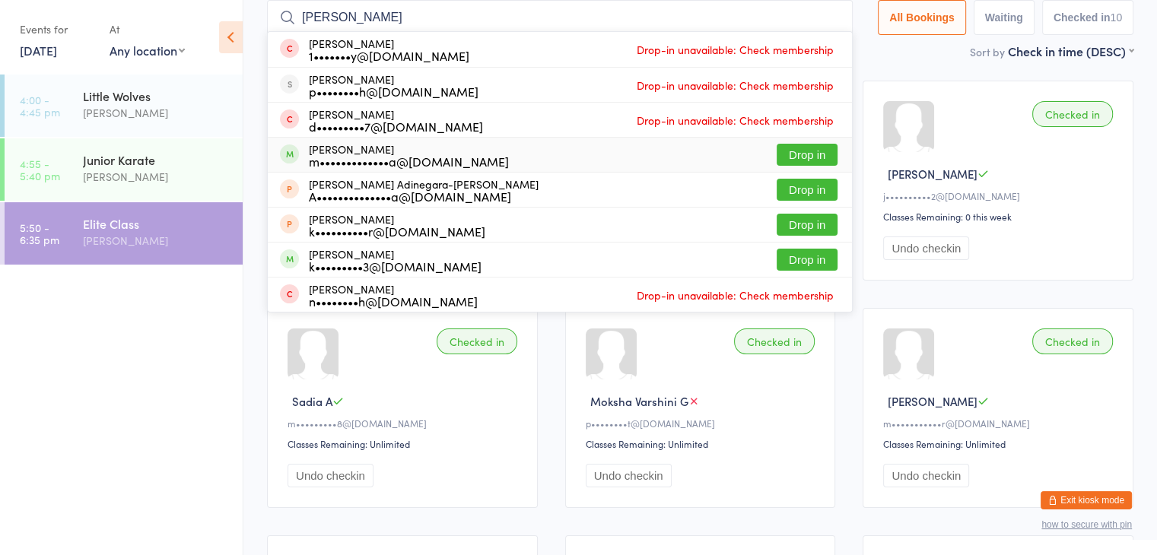
type input "[PERSON_NAME]"
click at [794, 151] on button "Drop in" at bounding box center [806, 155] width 61 height 22
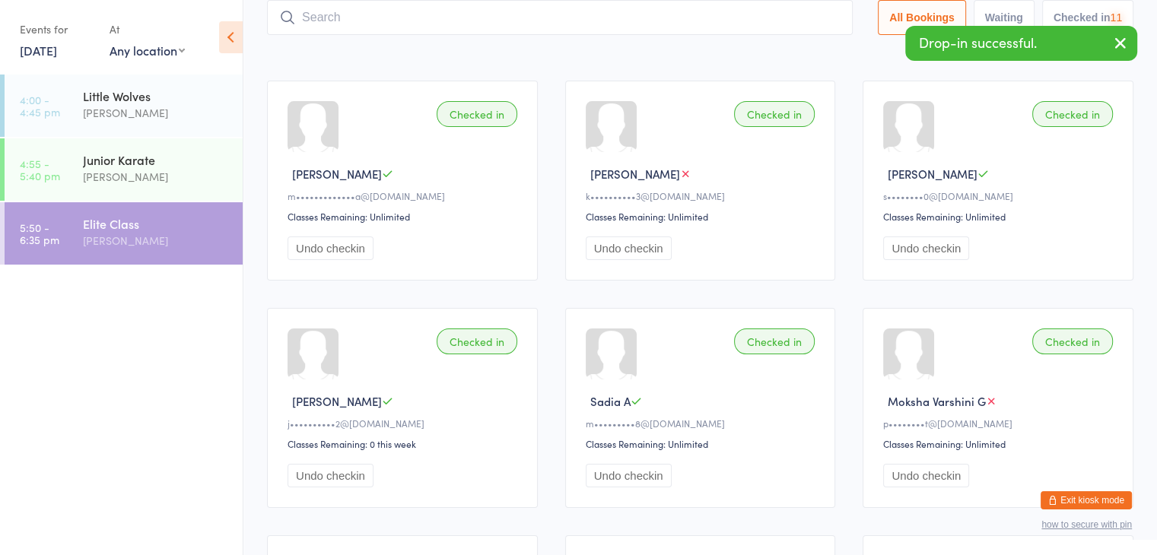
click at [740, 18] on input "search" at bounding box center [560, 17] width 586 height 35
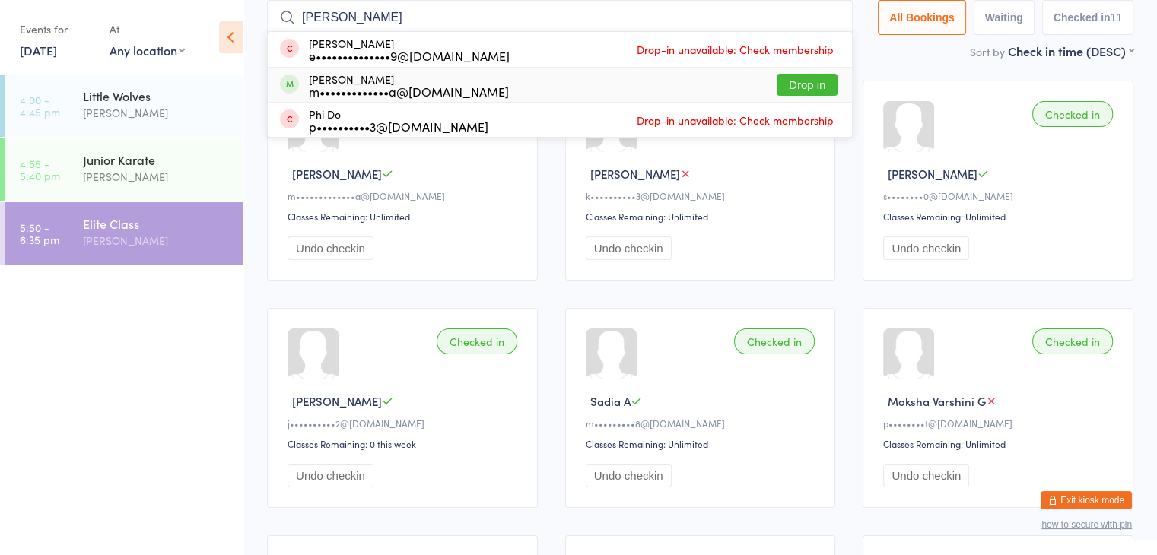
type input "[PERSON_NAME]"
click at [800, 81] on button "Drop in" at bounding box center [806, 85] width 61 height 22
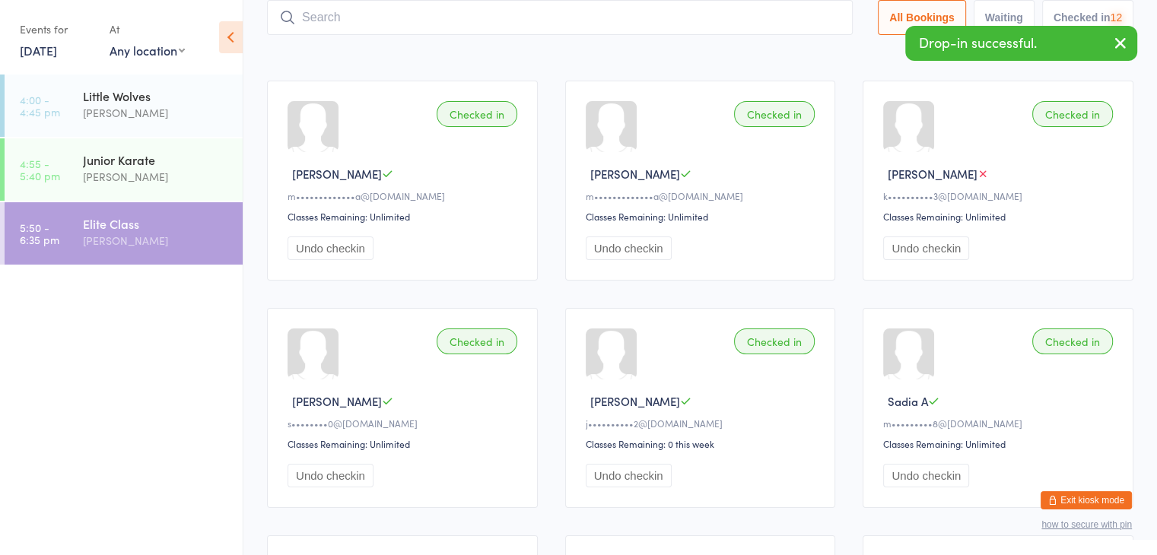
click at [775, 21] on input "search" at bounding box center [560, 17] width 586 height 35
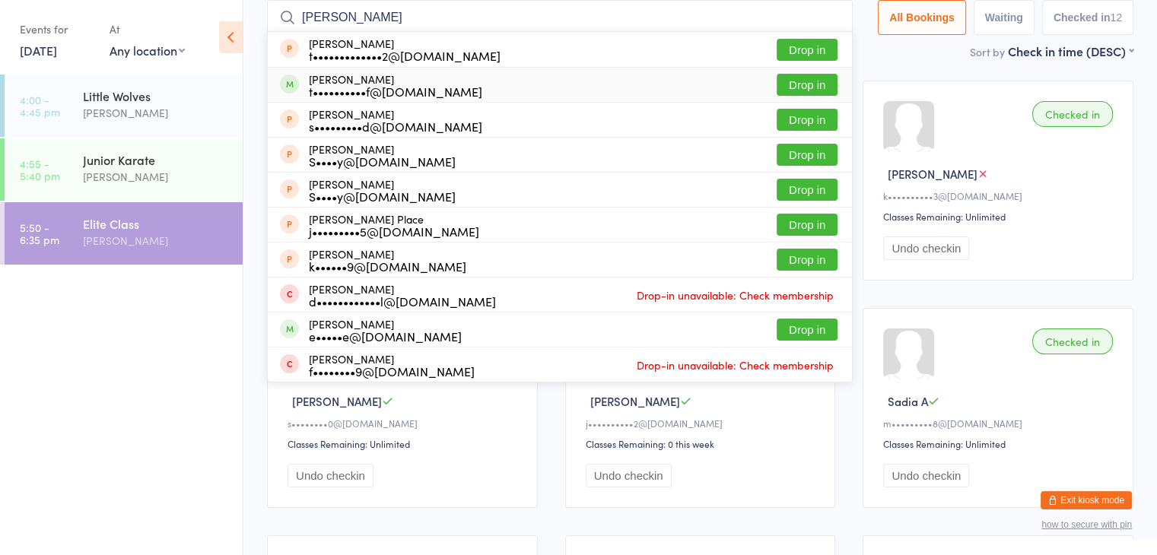
type input "[PERSON_NAME]"
click at [792, 86] on button "Drop in" at bounding box center [806, 85] width 61 height 22
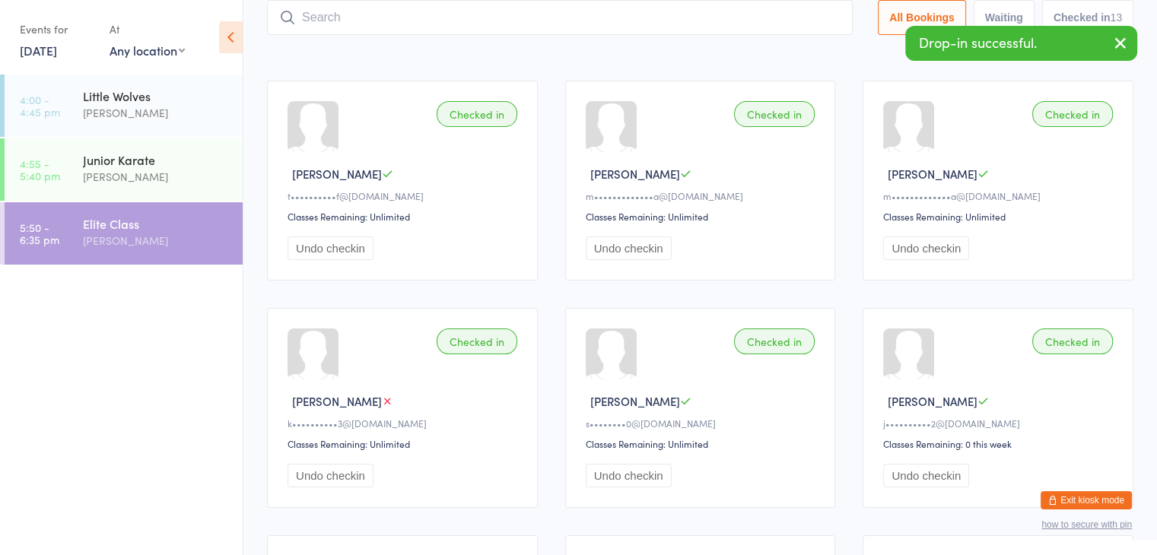
click at [751, 17] on input "search" at bounding box center [560, 17] width 586 height 35
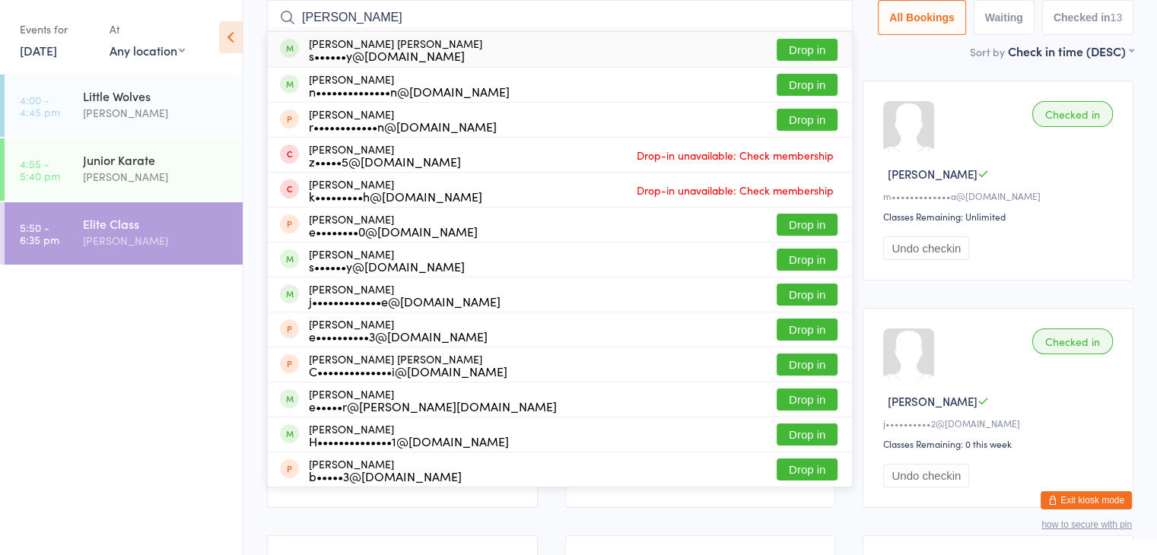
type input "[PERSON_NAME]"
click at [791, 48] on button "Drop in" at bounding box center [806, 50] width 61 height 22
